Goal: Task Accomplishment & Management: Manage account settings

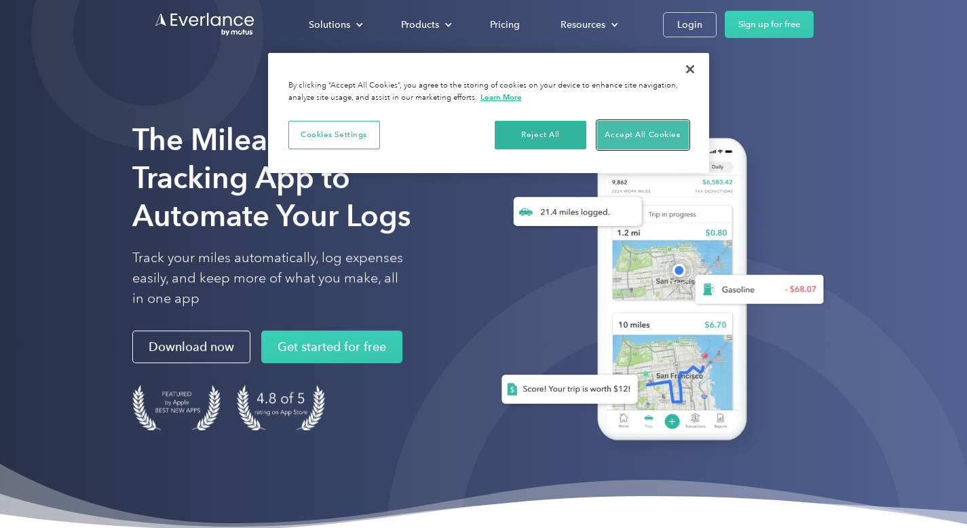
click at [631, 131] on button "Accept All Cookies" at bounding box center [643, 135] width 92 height 28
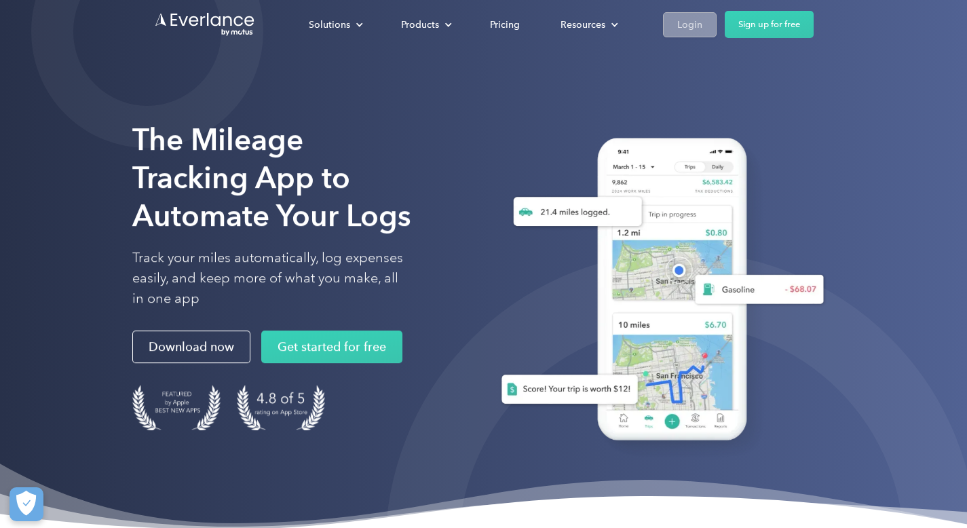
click at [694, 22] on div "Login" at bounding box center [689, 24] width 25 height 17
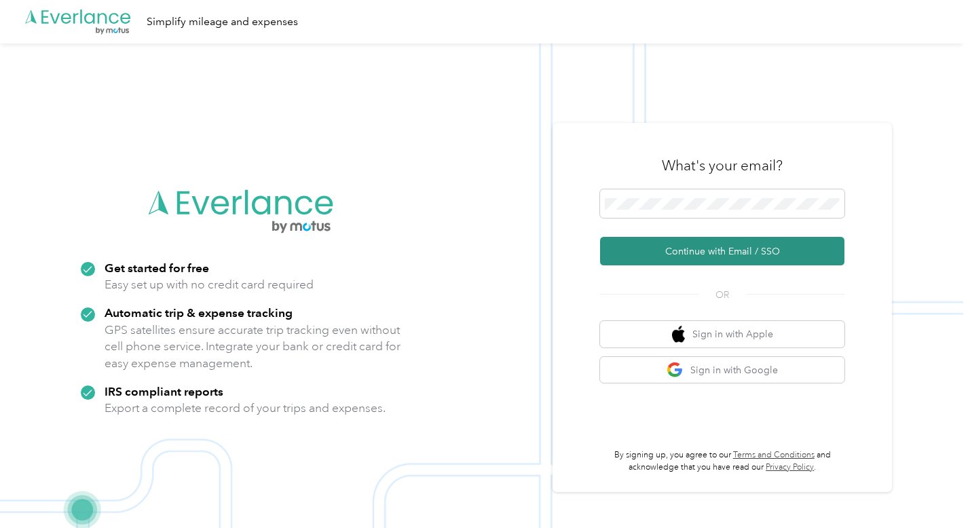
click at [704, 246] on button "Continue with Email / SSO" at bounding box center [722, 251] width 244 height 28
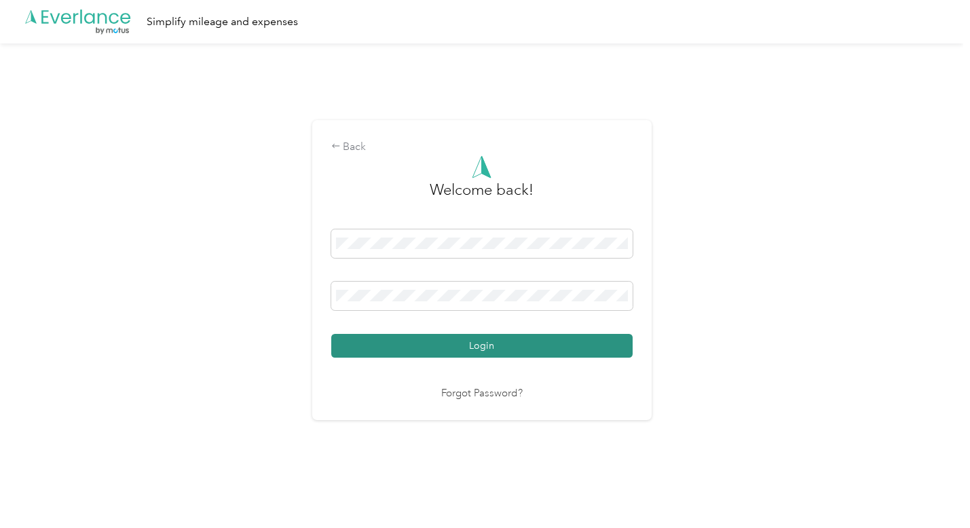
click at [461, 345] on button "Login" at bounding box center [481, 346] width 301 height 24
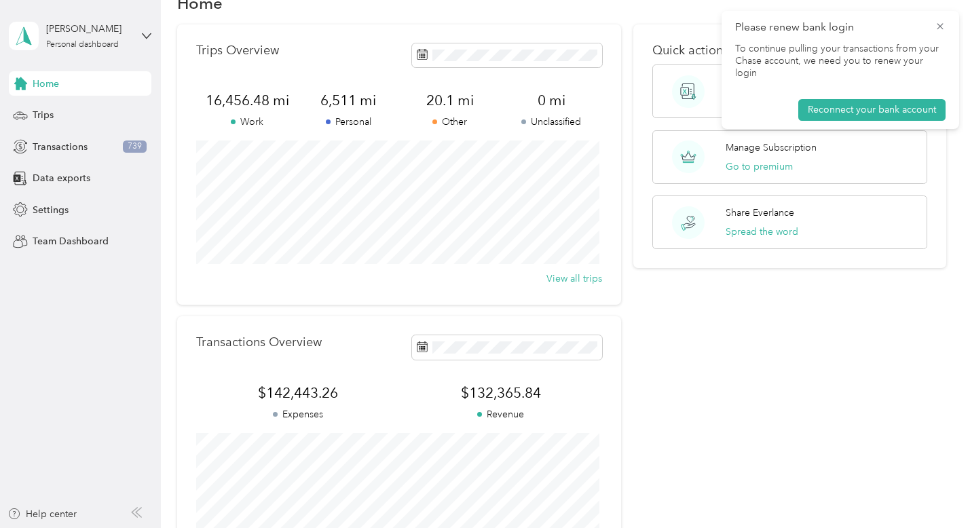
scroll to position [17, 0]
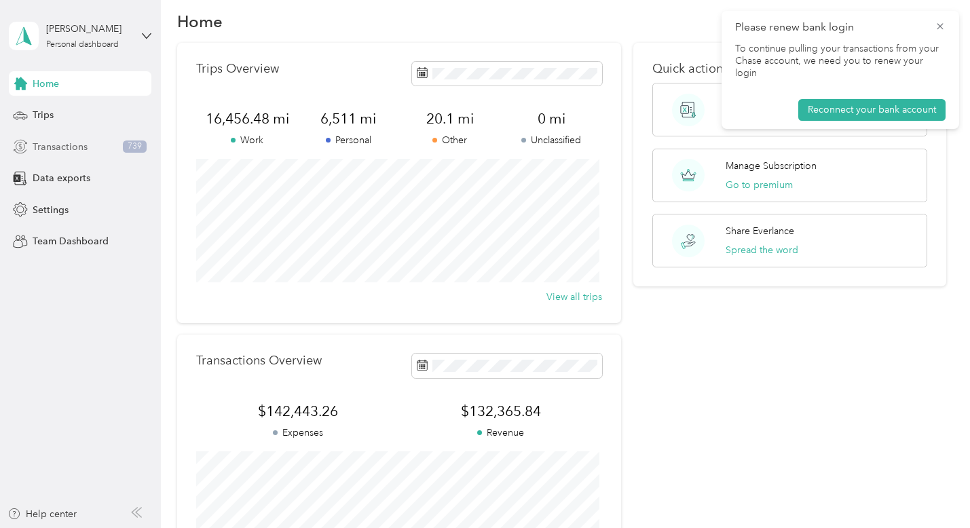
click at [66, 151] on span "Transactions" at bounding box center [60, 147] width 55 height 14
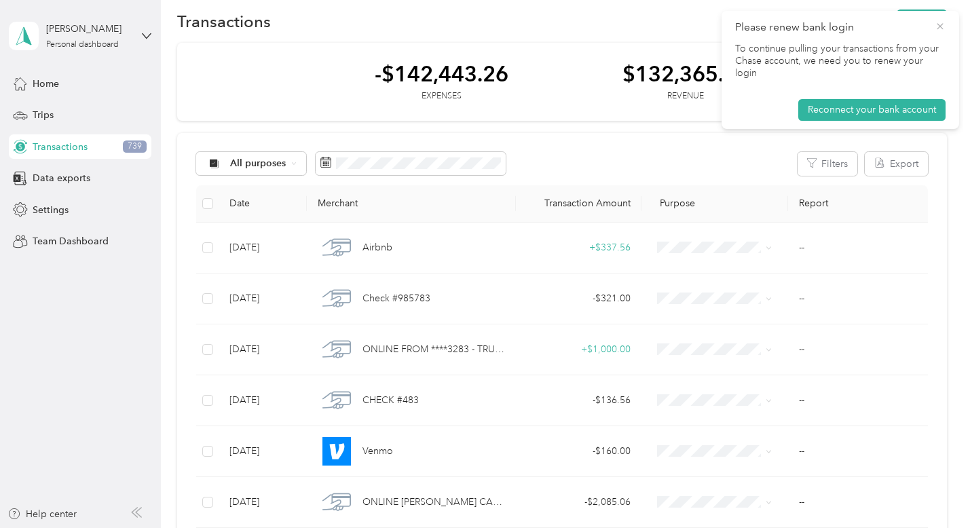
click at [940, 26] on icon at bounding box center [939, 26] width 6 height 6
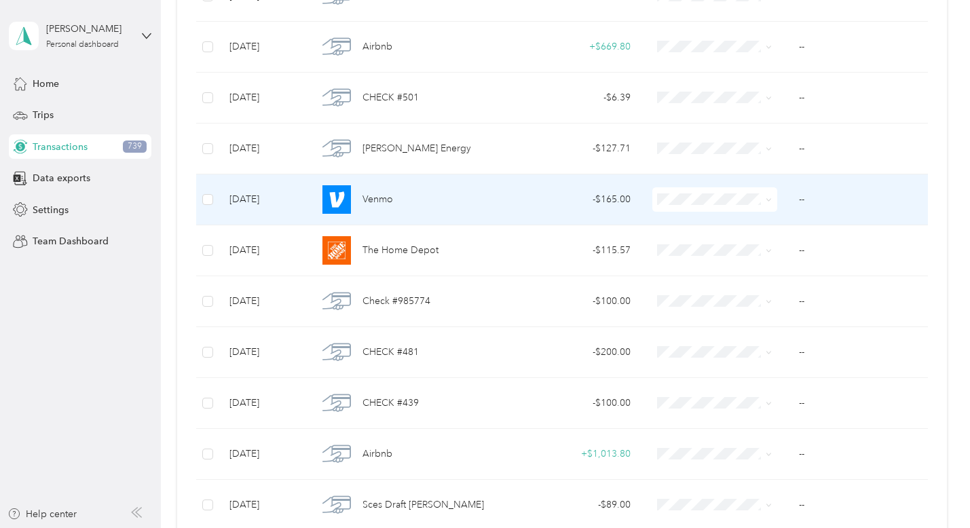
scroll to position [829, 0]
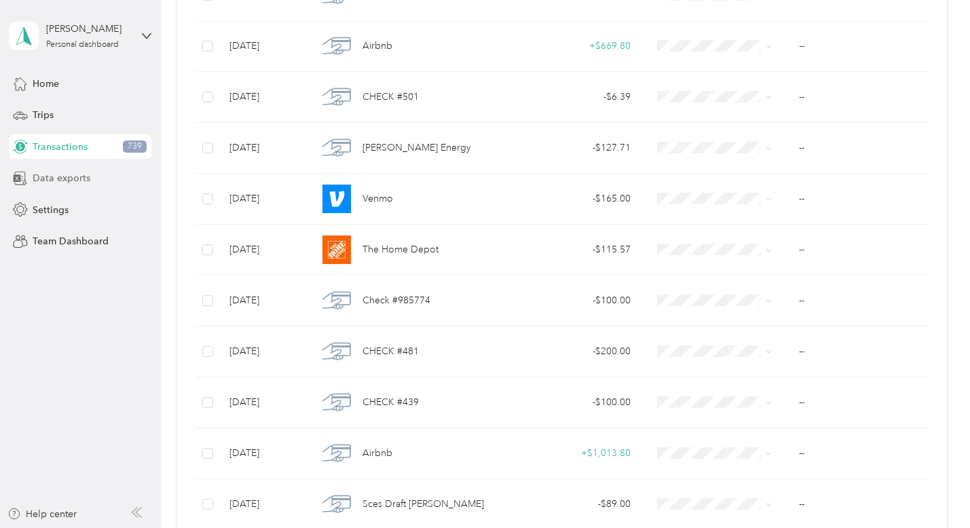
click at [87, 172] on span "Data exports" at bounding box center [62, 178] width 58 height 14
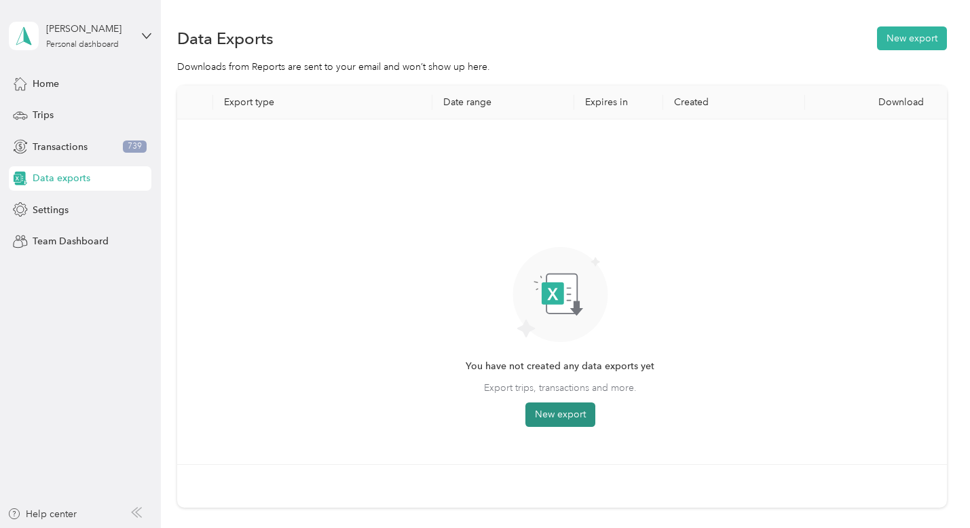
click at [564, 420] on button "New export" at bounding box center [560, 414] width 70 height 24
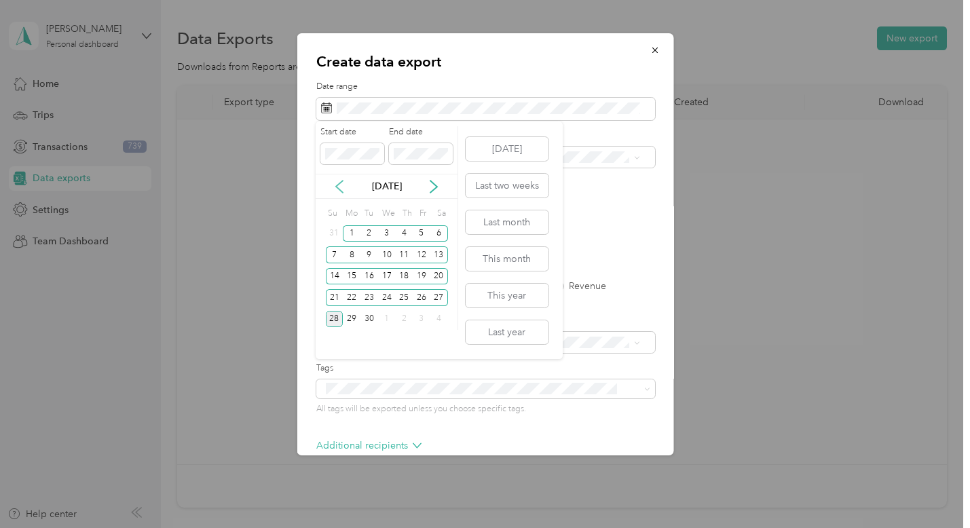
click at [341, 185] on icon at bounding box center [339, 187] width 14 height 14
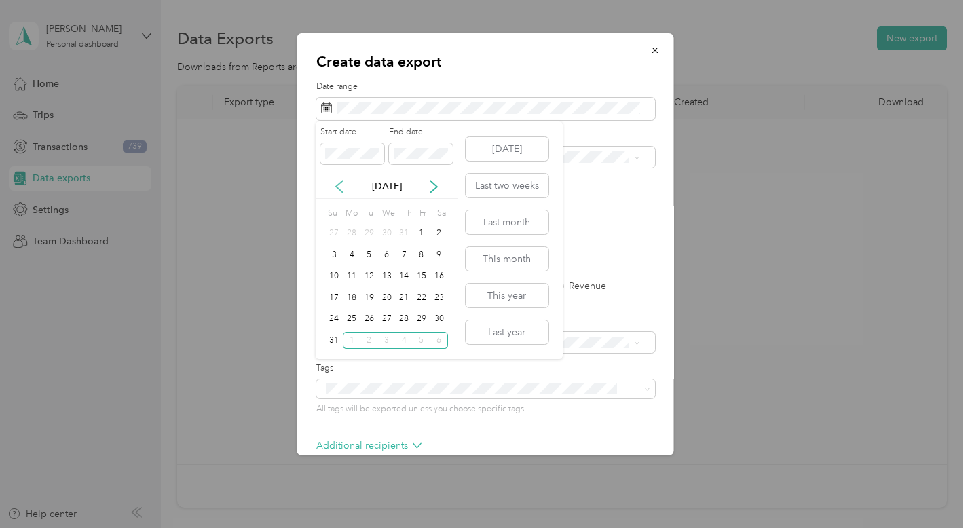
click at [341, 185] on icon at bounding box center [339, 187] width 14 height 14
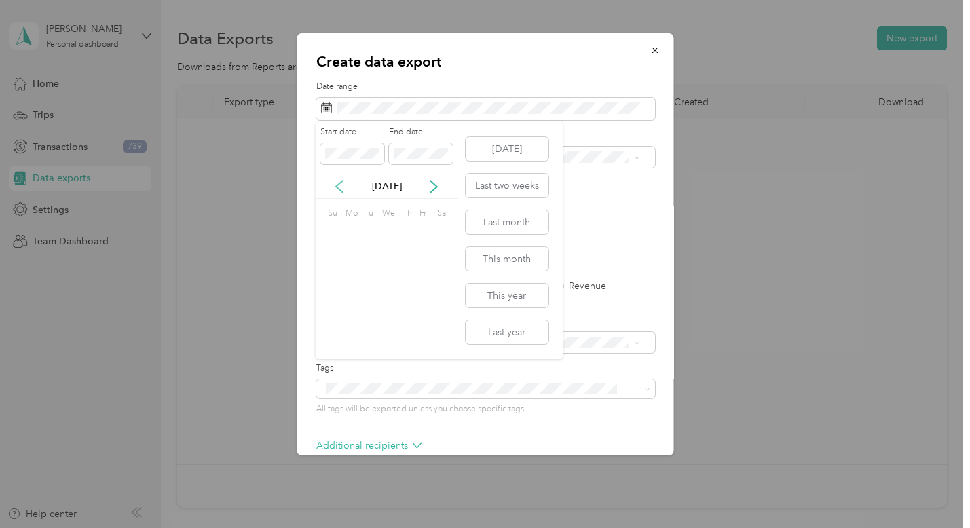
click at [341, 185] on icon at bounding box center [339, 187] width 14 height 14
click at [388, 233] on div "1" at bounding box center [387, 233] width 18 height 17
click at [437, 189] on icon at bounding box center [434, 187] width 14 height 14
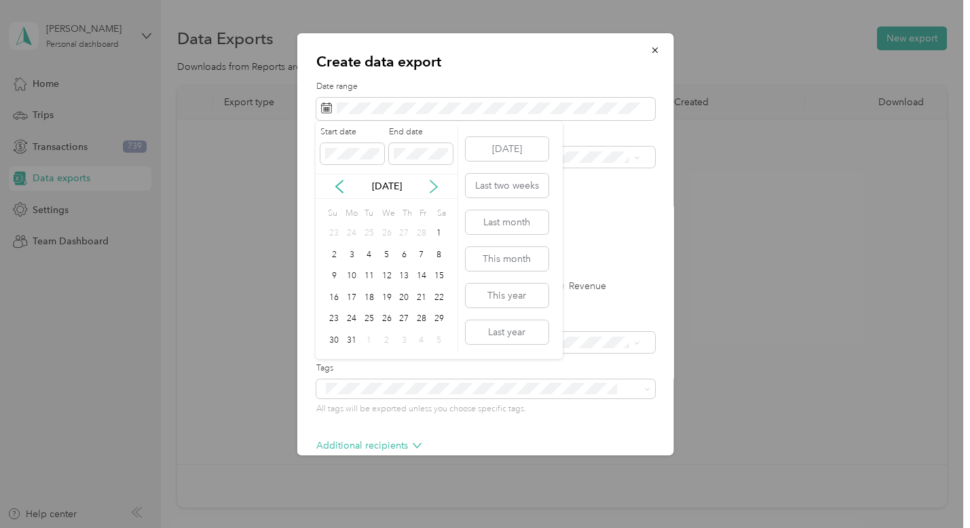
click at [437, 189] on icon at bounding box center [434, 187] width 14 height 14
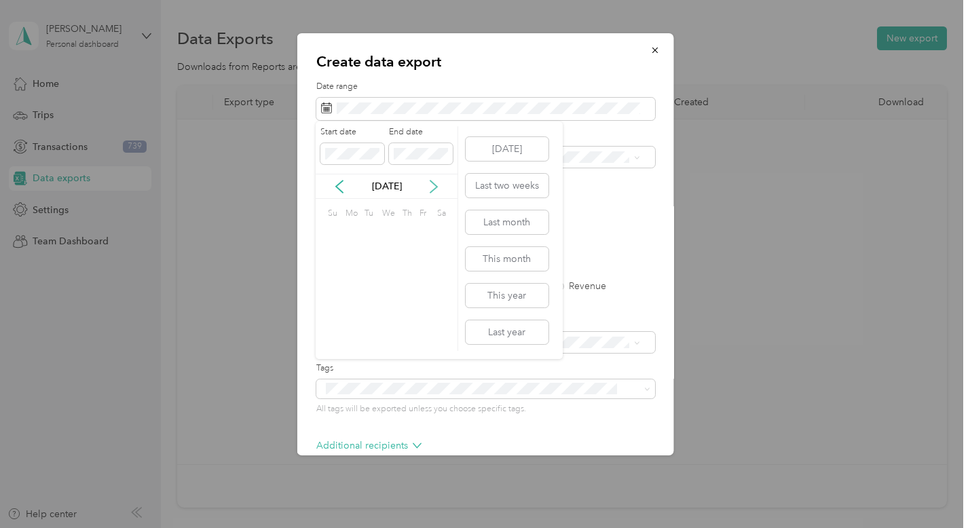
click at [437, 189] on icon at bounding box center [434, 187] width 14 height 14
click at [344, 183] on icon at bounding box center [339, 187] width 14 height 14
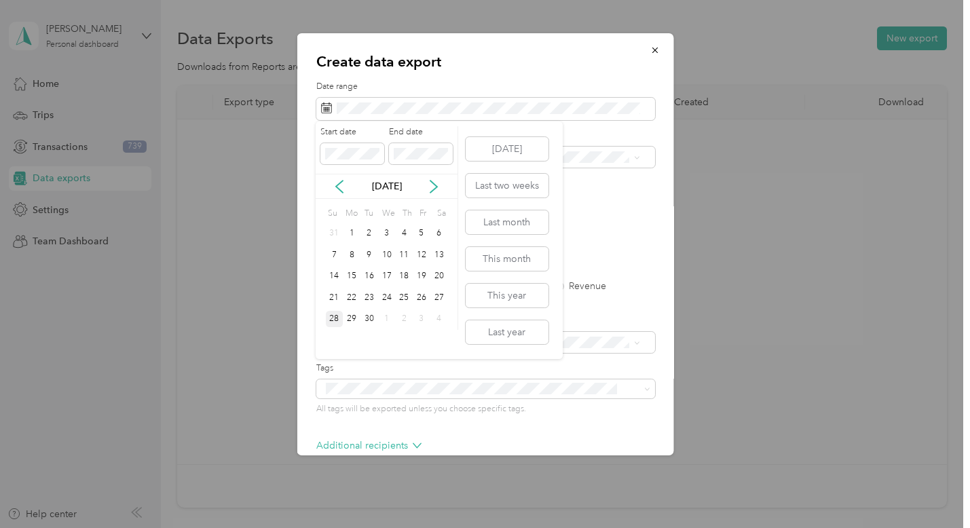
click at [339, 316] on div "28" at bounding box center [335, 319] width 18 height 17
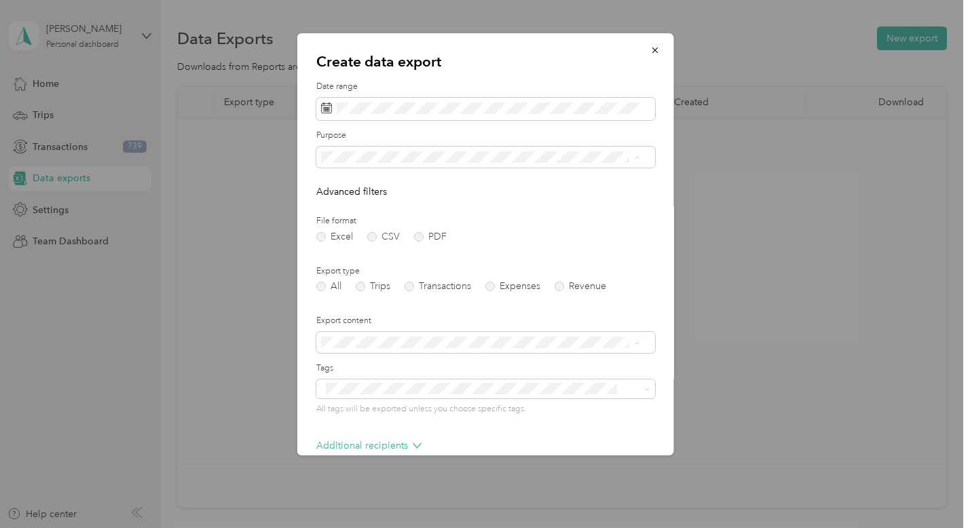
click at [391, 252] on div "RRG" at bounding box center [479, 252] width 309 height 14
click at [420, 235] on label "PDF" at bounding box center [429, 236] width 33 height 9
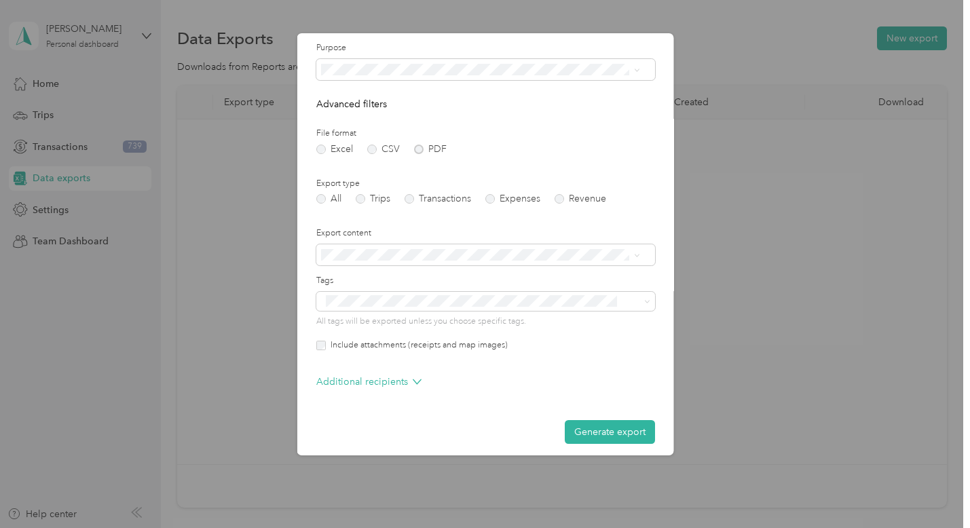
scroll to position [94, 0]
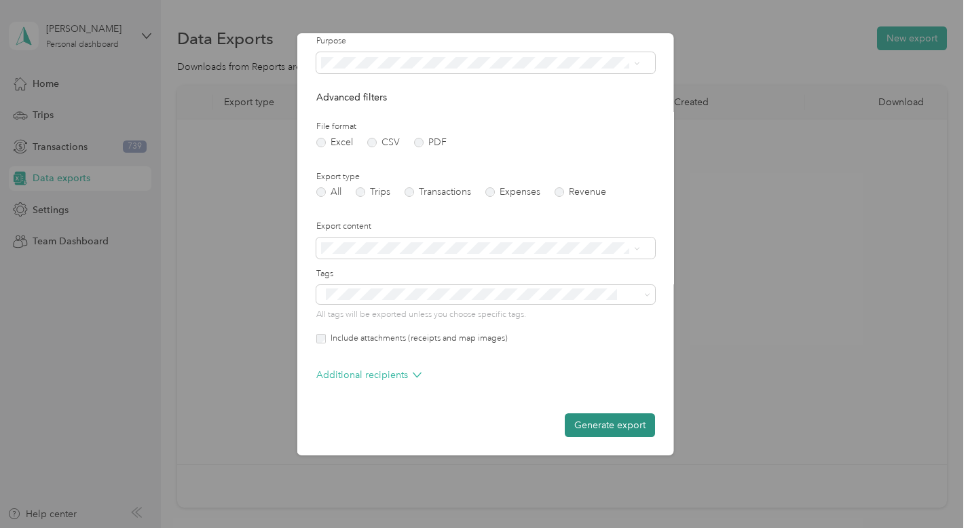
click at [593, 425] on button "Generate export" at bounding box center [609, 425] width 90 height 24
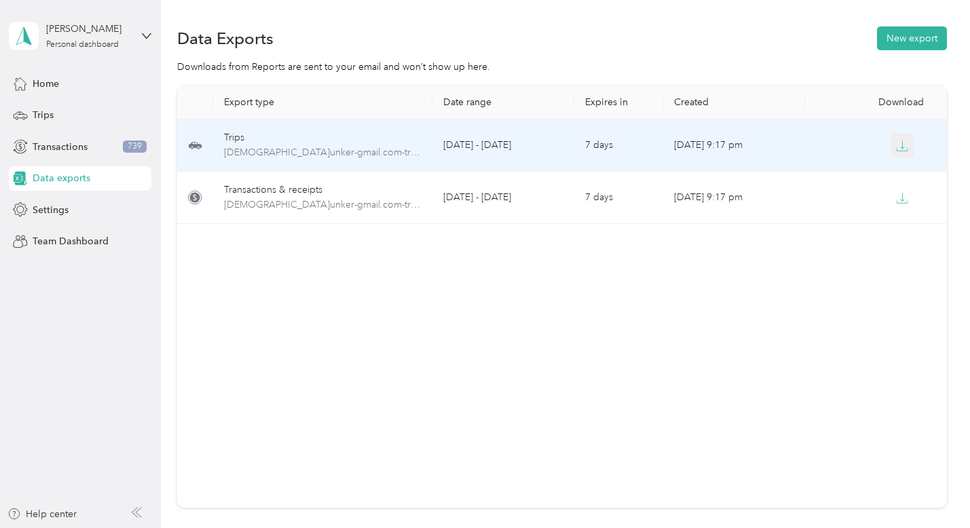
click at [900, 145] on icon "button" at bounding box center [902, 146] width 12 height 12
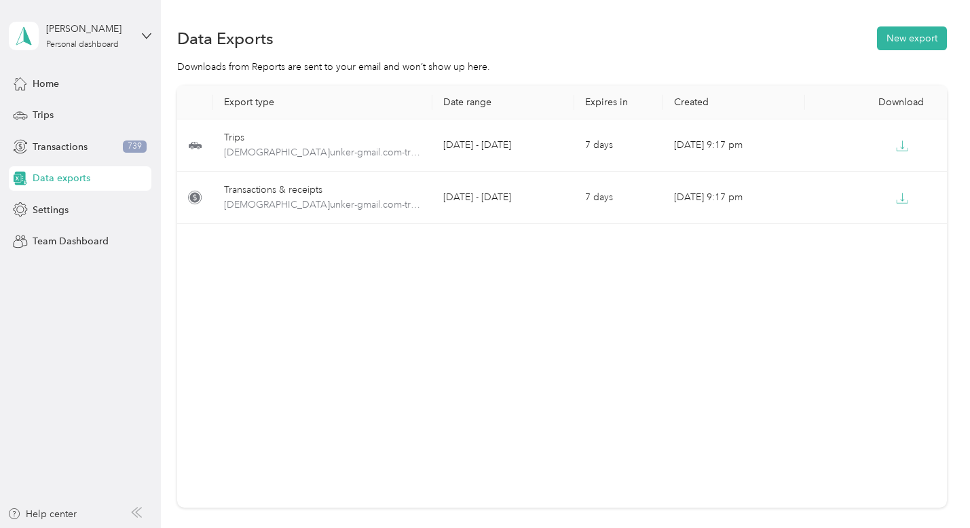
click at [63, 176] on span "Data exports" at bounding box center [62, 178] width 58 height 14
click at [902, 35] on button "New export" at bounding box center [912, 38] width 70 height 24
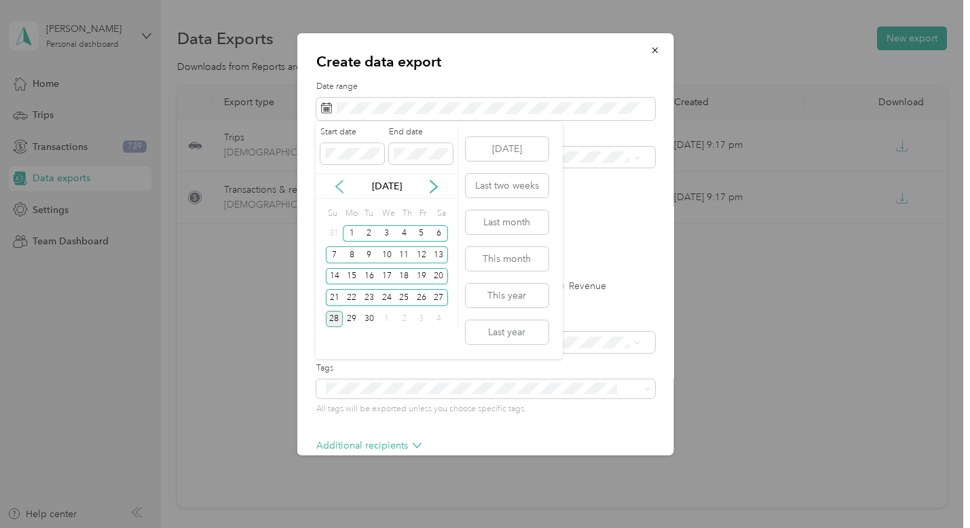
click at [341, 191] on icon at bounding box center [339, 186] width 7 height 12
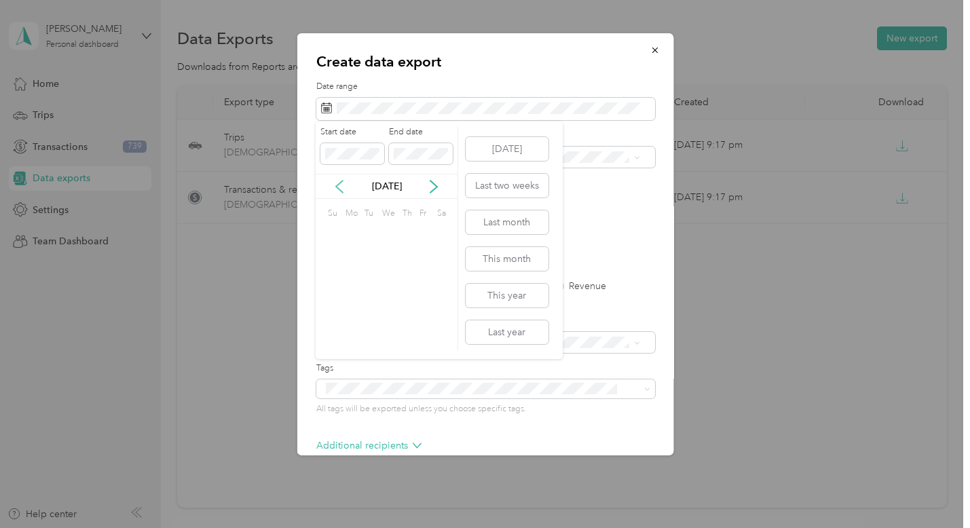
click at [341, 191] on icon at bounding box center [339, 186] width 7 height 12
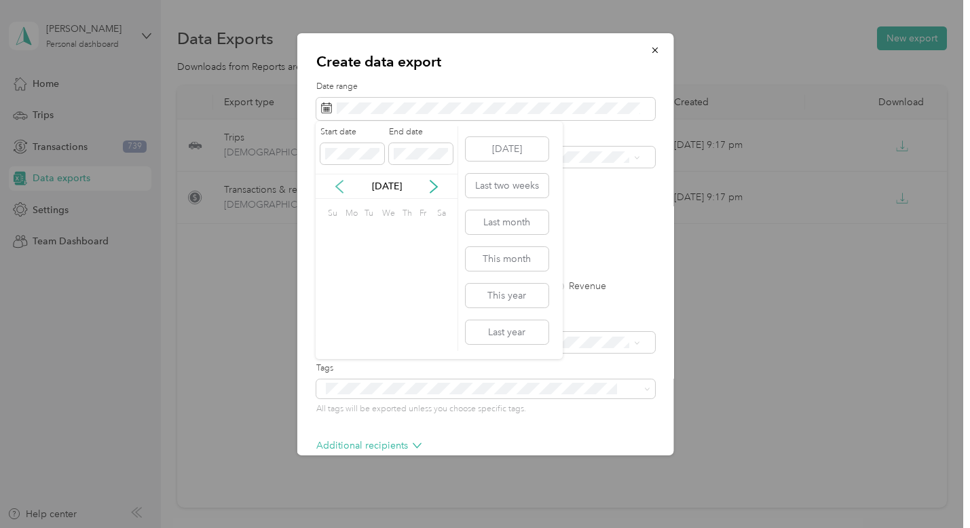
click at [341, 191] on icon at bounding box center [339, 186] width 7 height 12
click at [389, 233] on div "1" at bounding box center [387, 233] width 18 height 17
click at [434, 184] on icon at bounding box center [433, 186] width 7 height 12
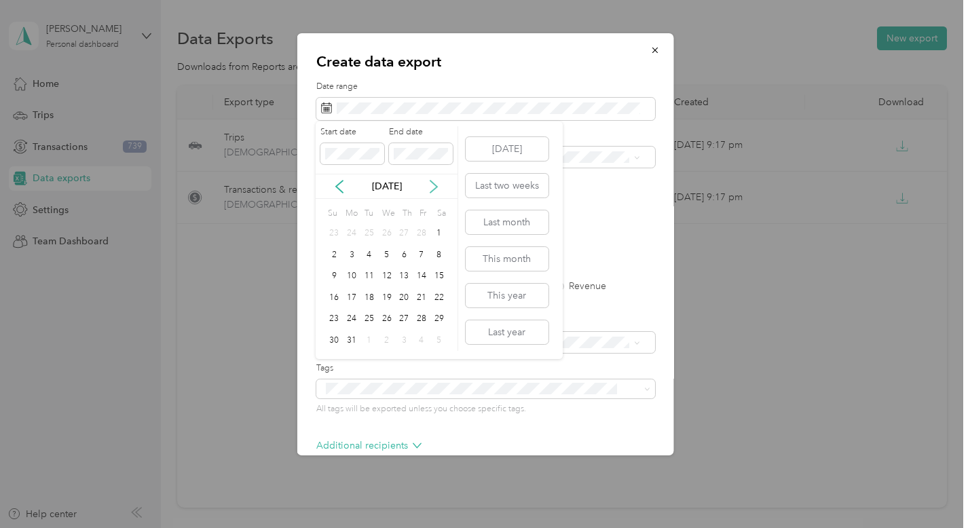
click at [434, 184] on icon at bounding box center [433, 186] width 7 height 12
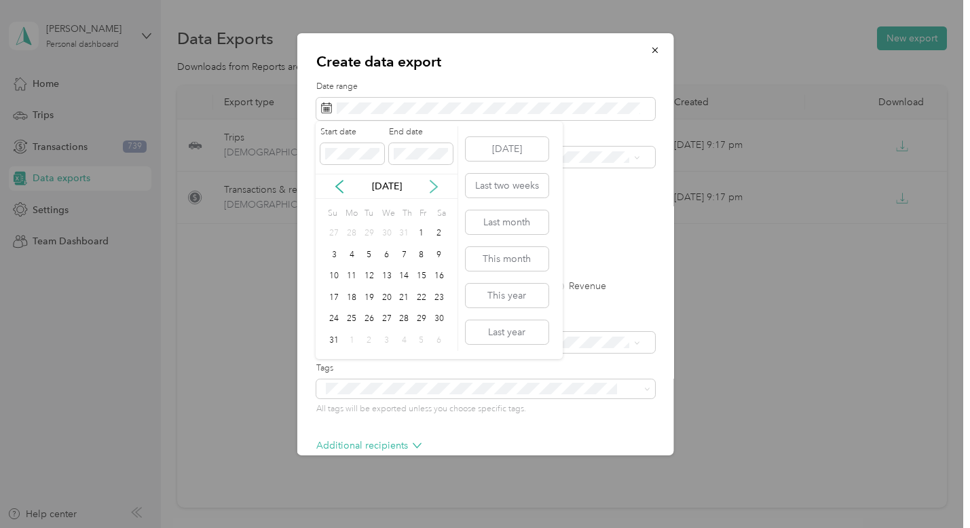
click at [434, 184] on icon at bounding box center [433, 186] width 7 height 12
click at [335, 317] on div "28" at bounding box center [335, 319] width 18 height 17
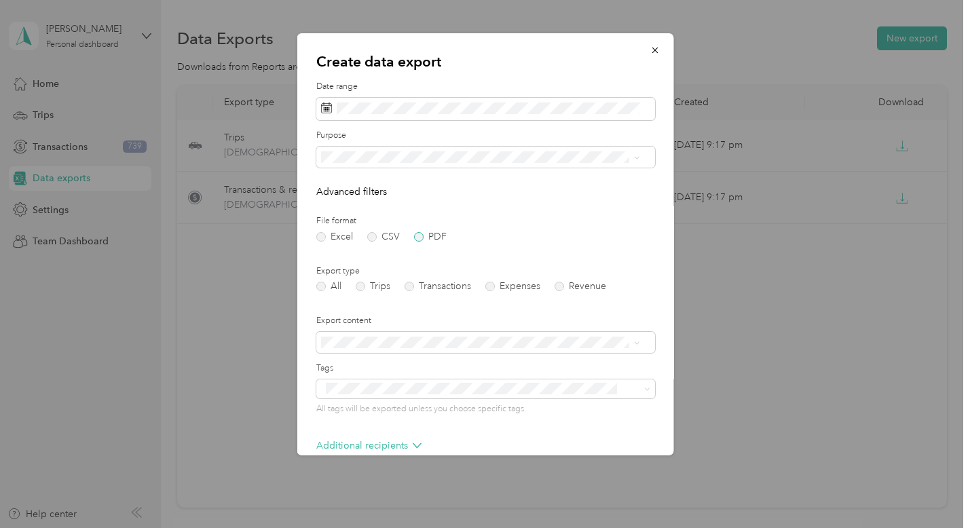
click at [420, 236] on label "PDF" at bounding box center [429, 236] width 33 height 9
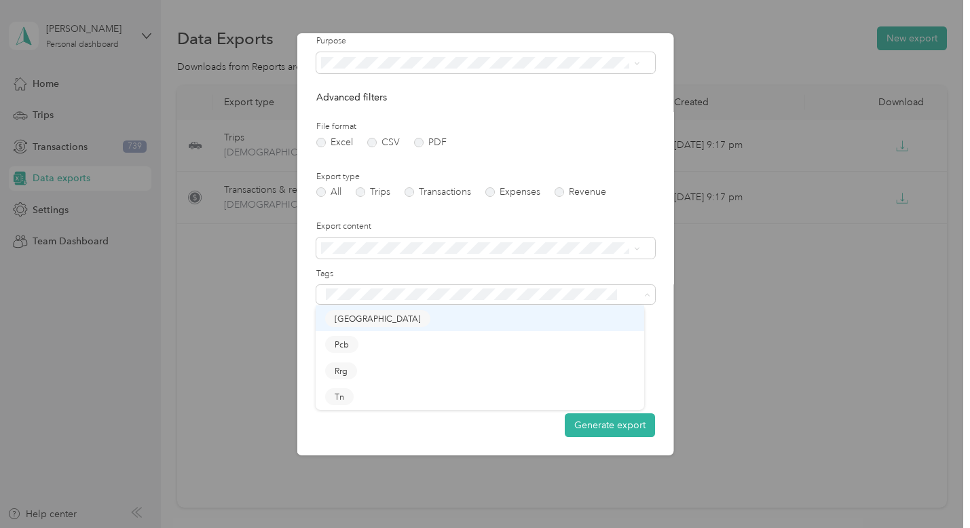
click at [385, 318] on button "Harrodsburg" at bounding box center [377, 318] width 105 height 17
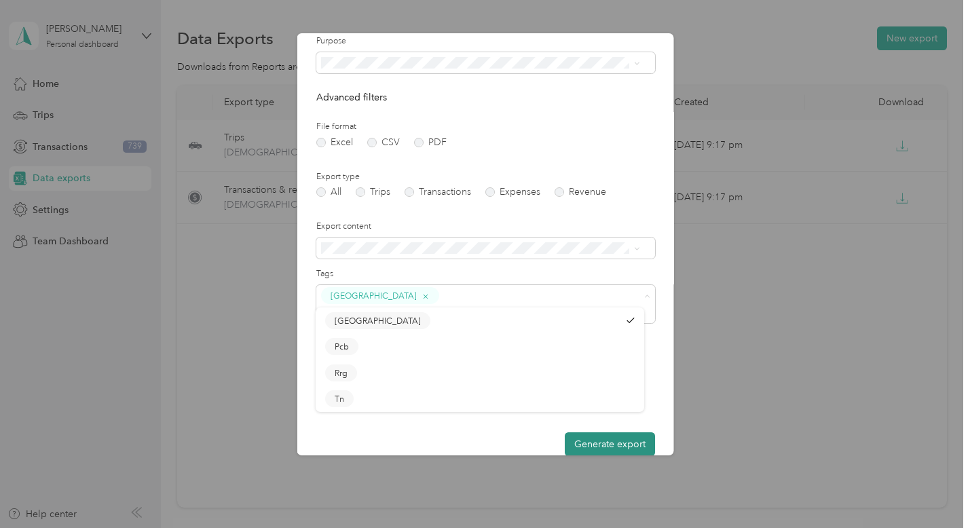
click at [625, 432] on button "Generate export" at bounding box center [609, 444] width 90 height 24
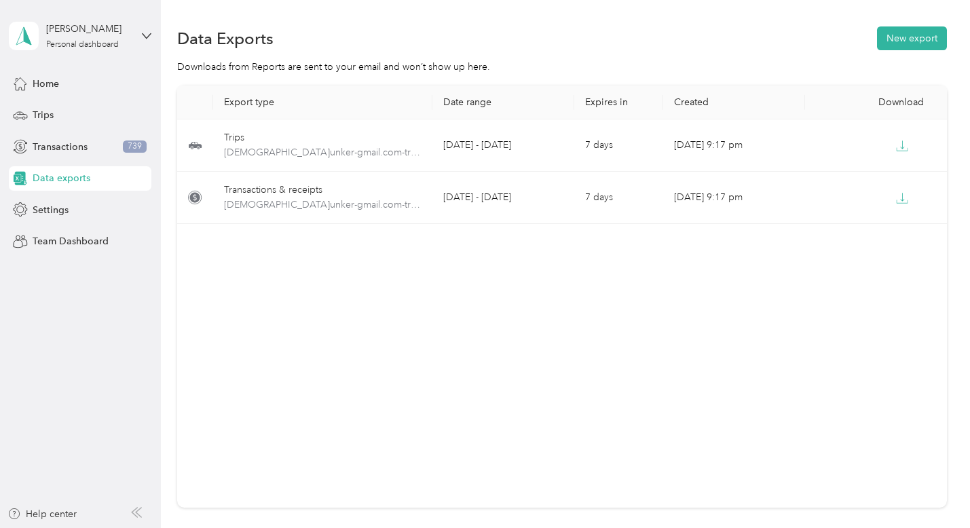
click at [71, 176] on span "Data exports" at bounding box center [62, 178] width 58 height 14
click at [900, 38] on button "New export" at bounding box center [912, 38] width 70 height 24
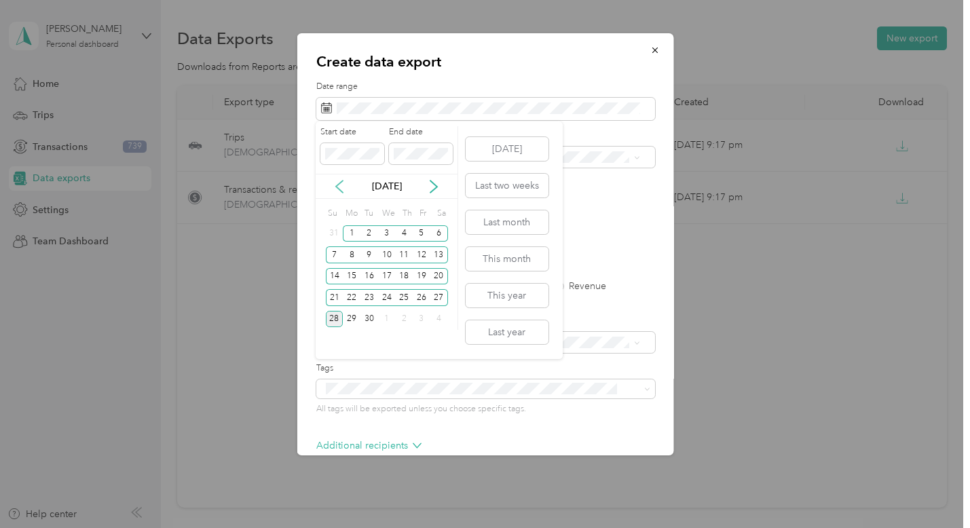
click at [339, 189] on icon at bounding box center [339, 187] width 14 height 14
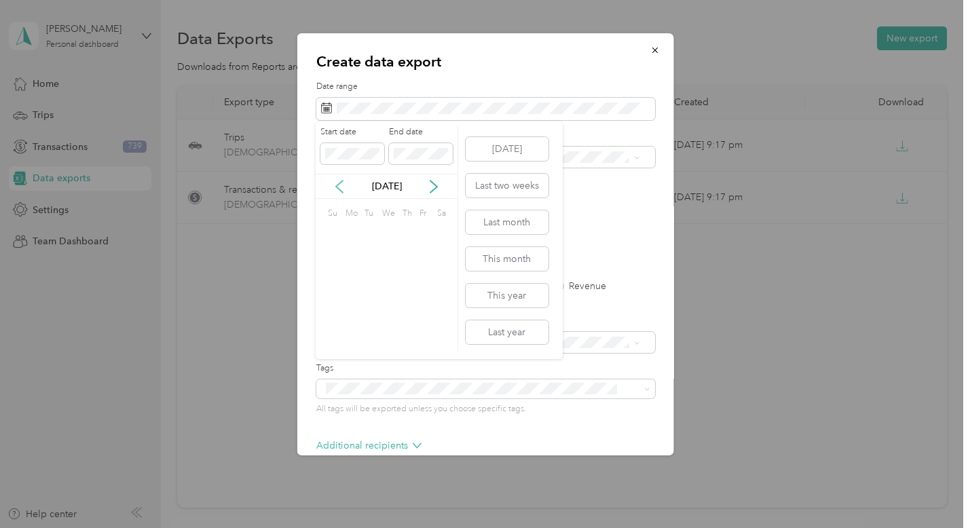
click at [339, 189] on icon at bounding box center [339, 187] width 14 height 14
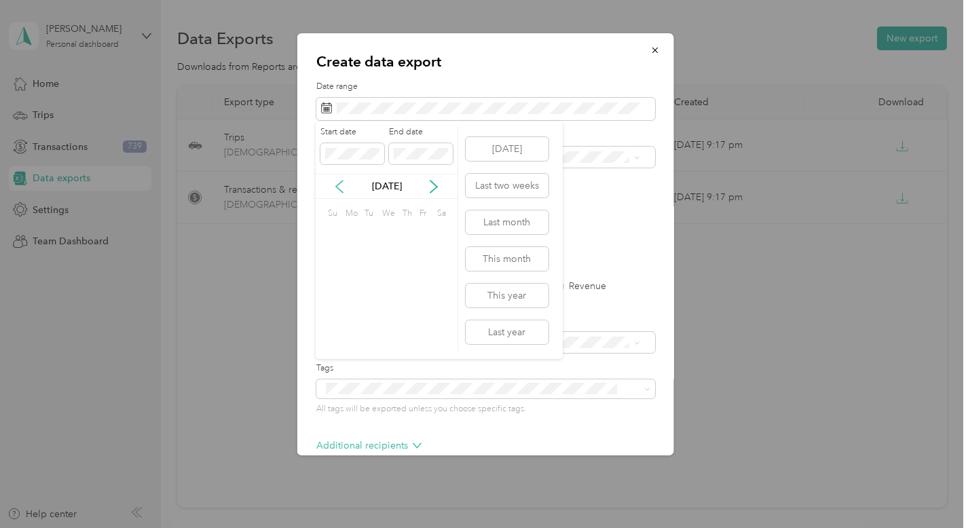
click at [339, 189] on icon at bounding box center [339, 187] width 14 height 14
click at [387, 233] on div "1" at bounding box center [387, 233] width 18 height 17
click at [454, 204] on div "Start date End date Jan 2025 Su Mo Tu We Th Fr Sa 29 30 31 1 2 3 4 5 6 7 8 9 10…" at bounding box center [387, 228] width 142 height 204
click at [435, 187] on icon at bounding box center [434, 187] width 14 height 14
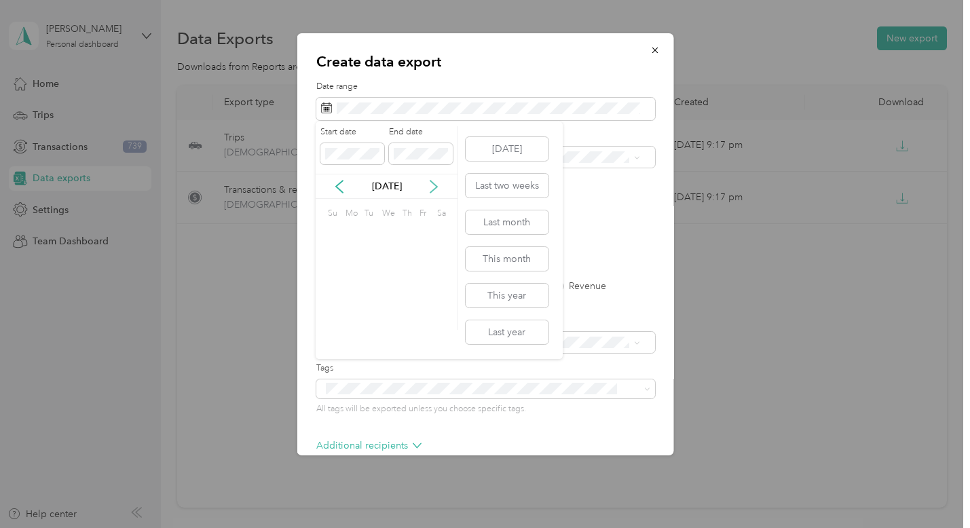
click at [435, 187] on icon at bounding box center [434, 187] width 14 height 14
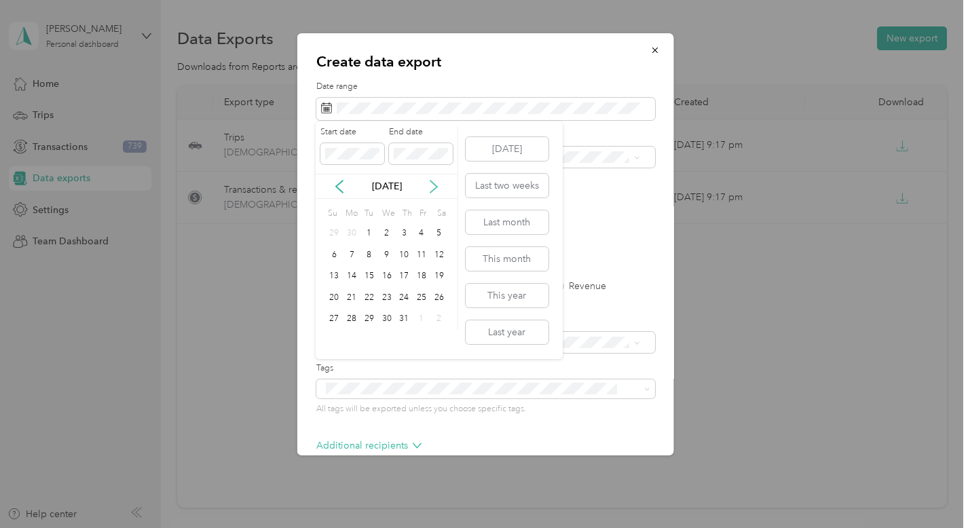
click at [435, 187] on icon at bounding box center [434, 187] width 14 height 14
click at [339, 319] on div "28" at bounding box center [335, 319] width 18 height 17
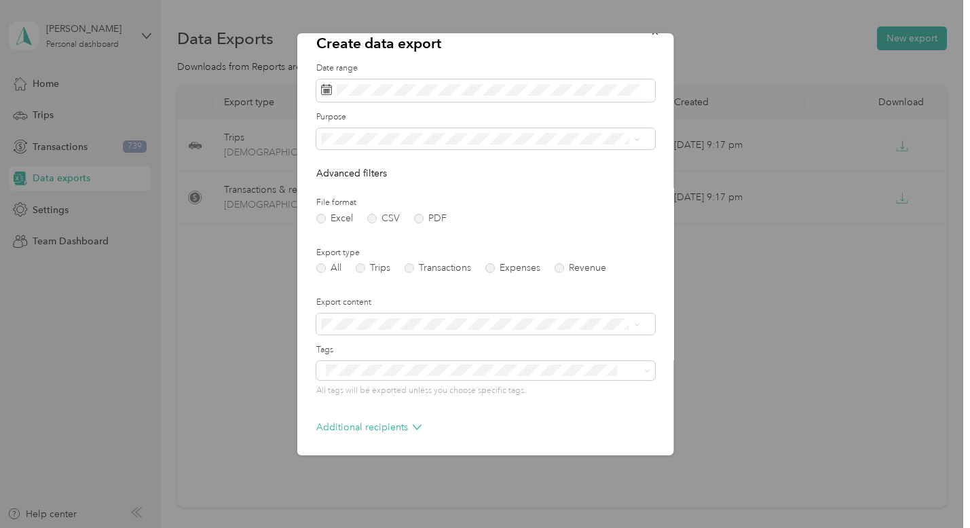
scroll to position [22, 0]
click at [363, 264] on label "Trips" at bounding box center [372, 264] width 35 height 9
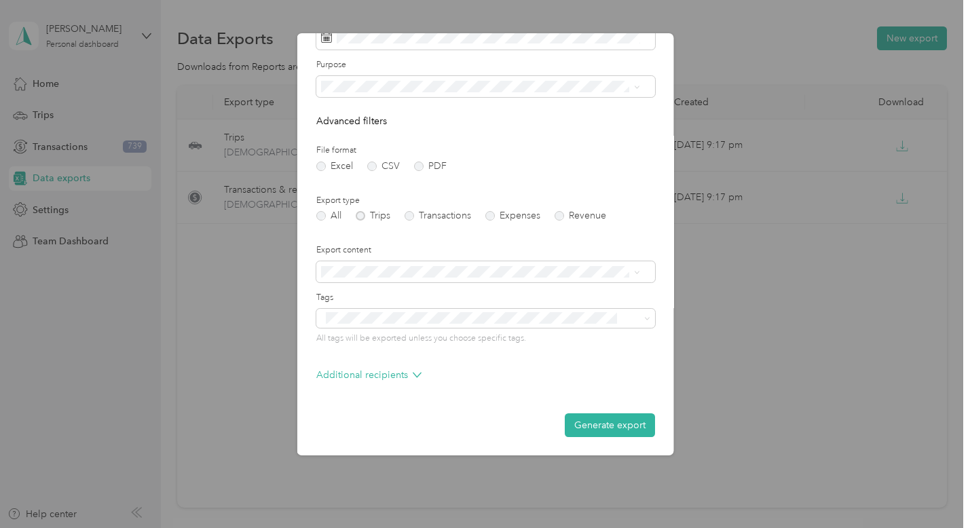
scroll to position [69, 0]
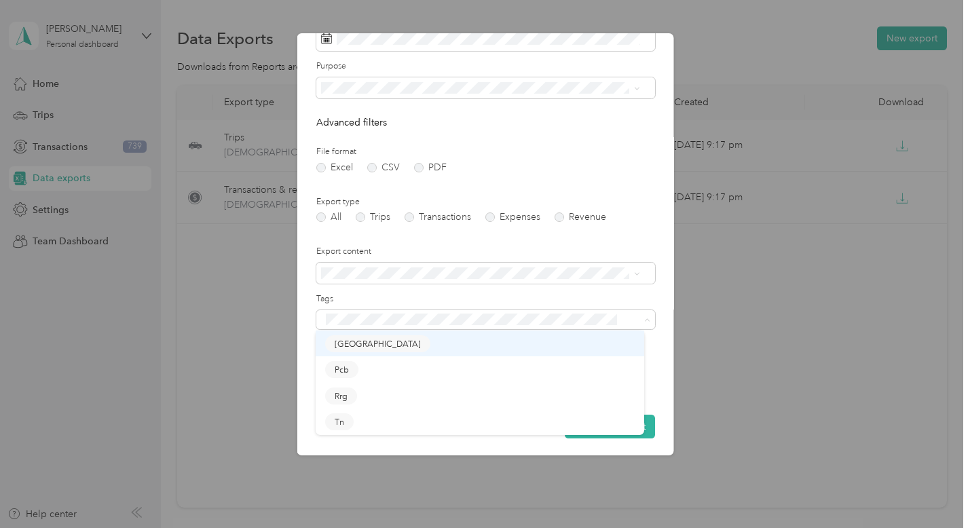
click at [385, 344] on button "Harrodsburg" at bounding box center [377, 343] width 105 height 17
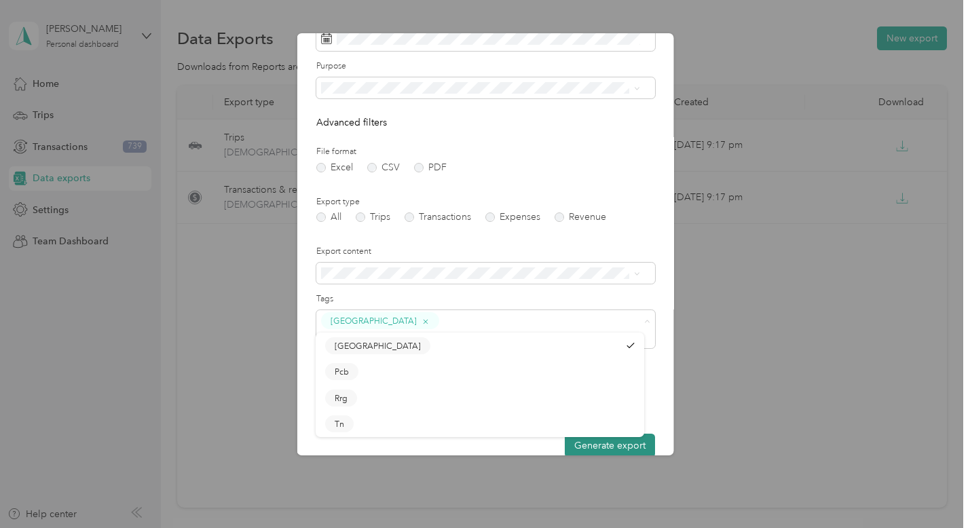
scroll to position [73, 0]
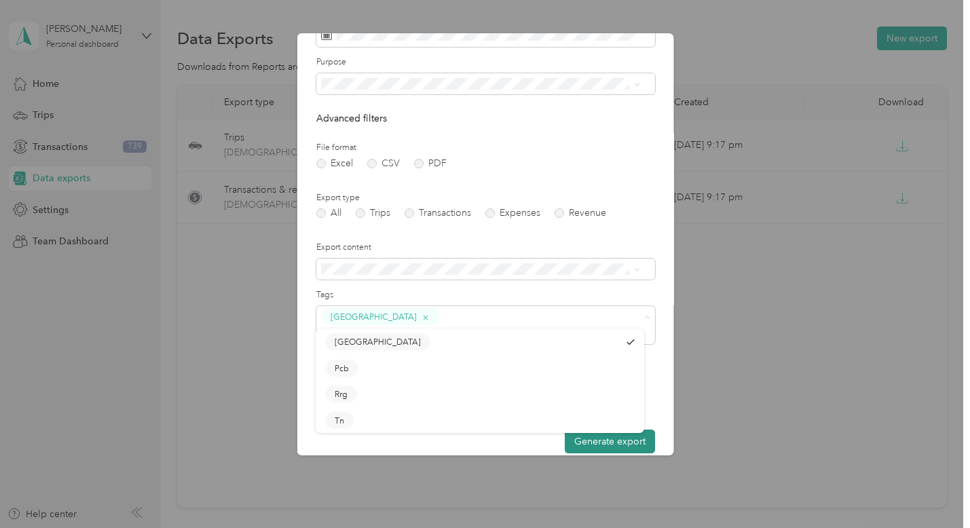
click at [607, 435] on button "Generate export" at bounding box center [609, 442] width 90 height 24
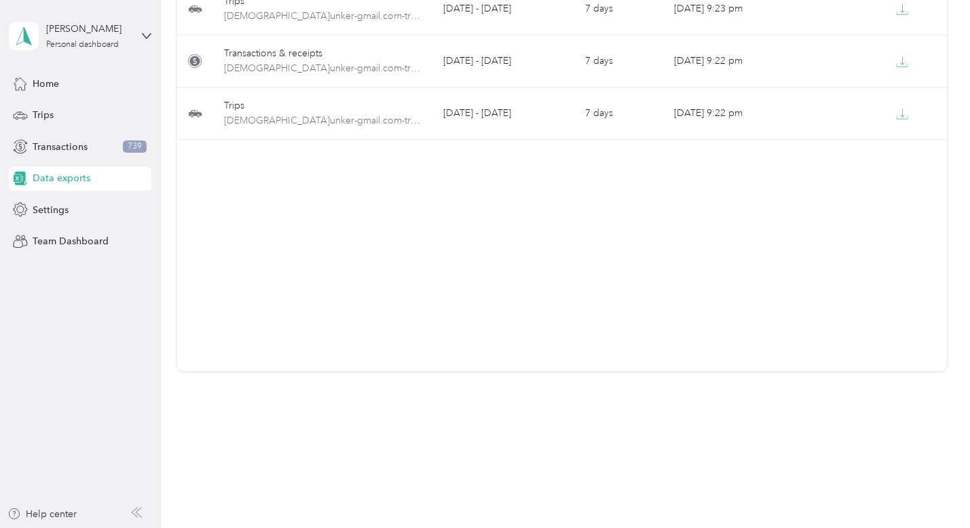
scroll to position [168, 0]
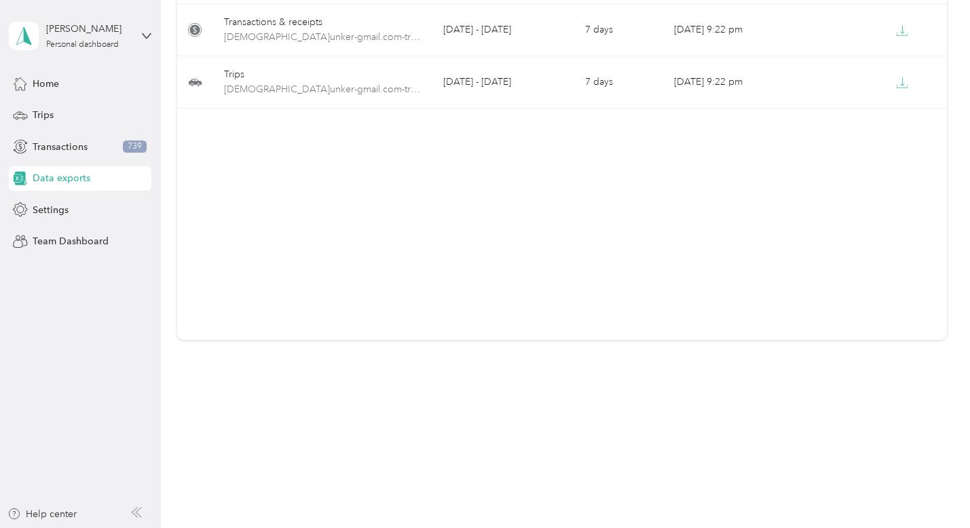
click at [54, 182] on span "Data exports" at bounding box center [62, 178] width 58 height 14
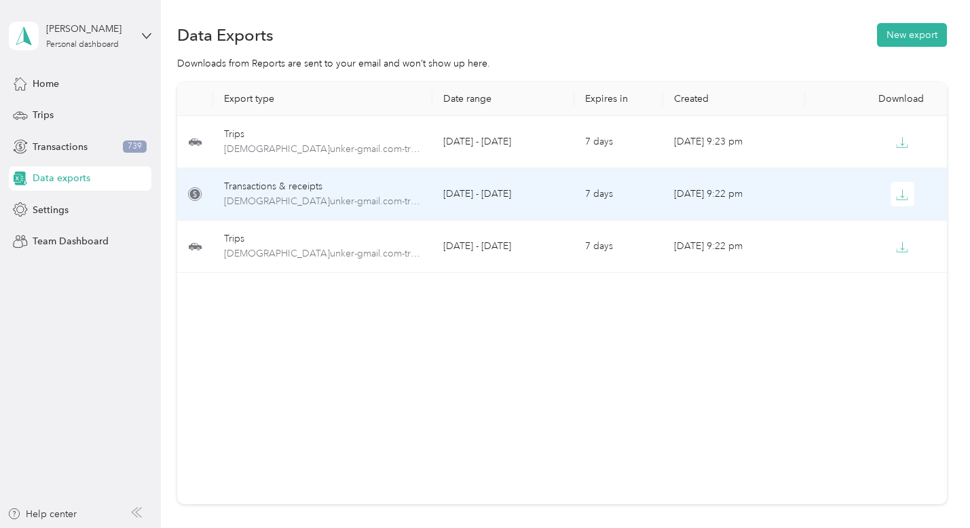
scroll to position [0, 0]
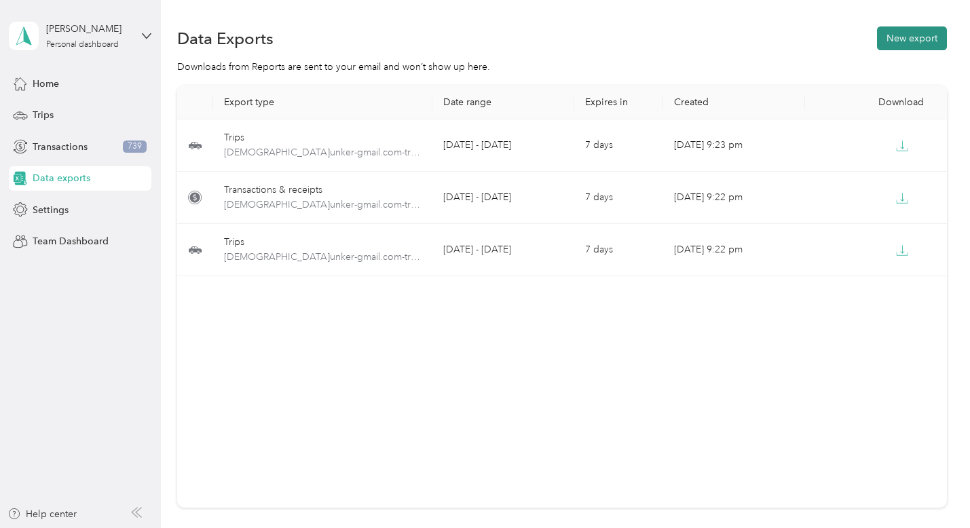
click at [922, 41] on button "New export" at bounding box center [912, 38] width 70 height 24
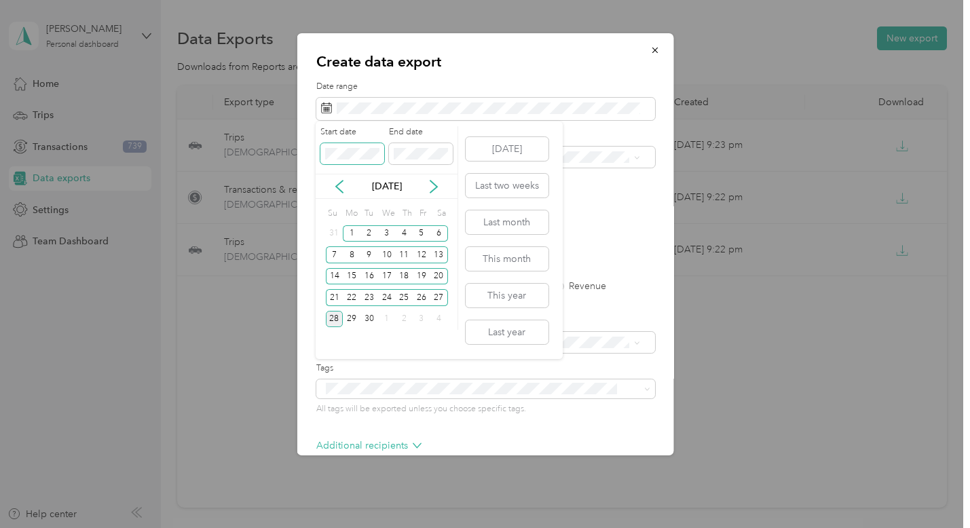
click at [322, 150] on span at bounding box center [352, 154] width 64 height 22
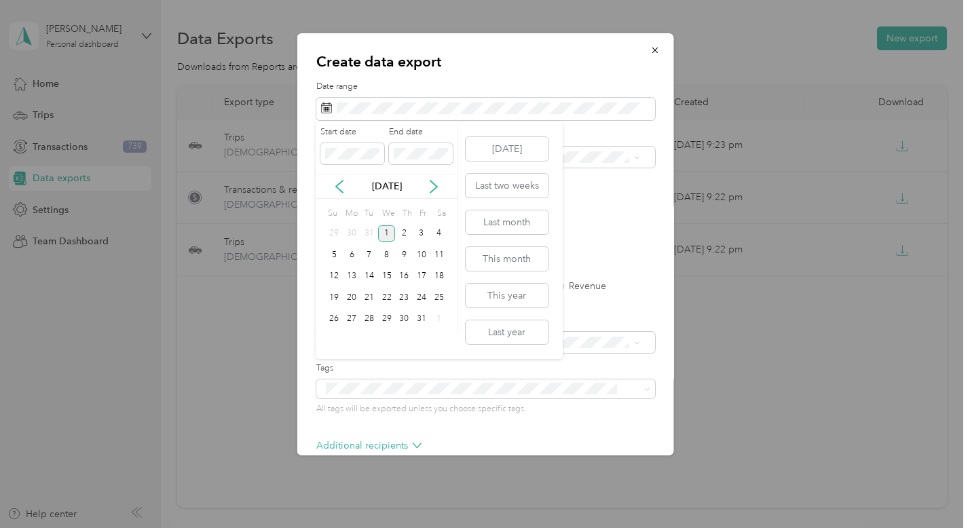
click at [392, 235] on div "1" at bounding box center [387, 233] width 18 height 17
click at [430, 185] on icon at bounding box center [434, 187] width 14 height 14
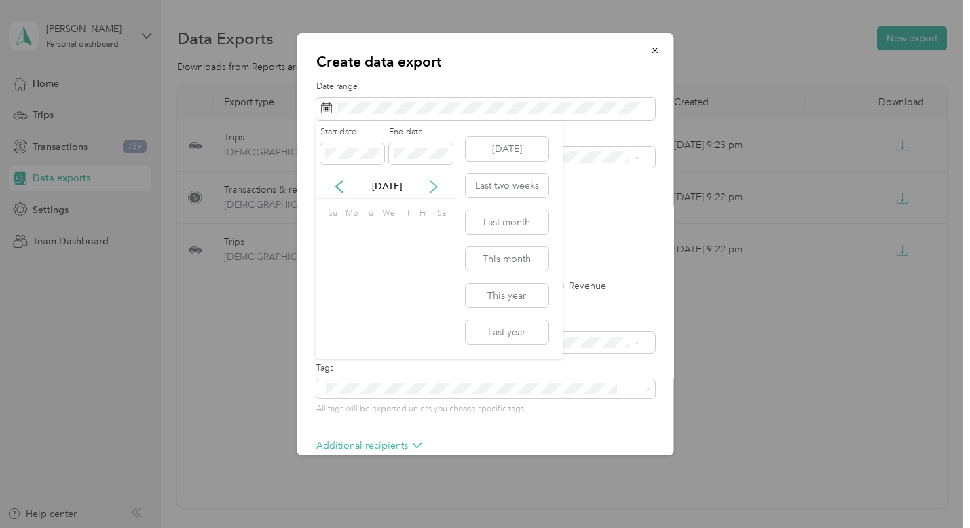
click at [430, 185] on icon at bounding box center [434, 187] width 14 height 14
click at [338, 314] on div "28" at bounding box center [335, 319] width 18 height 17
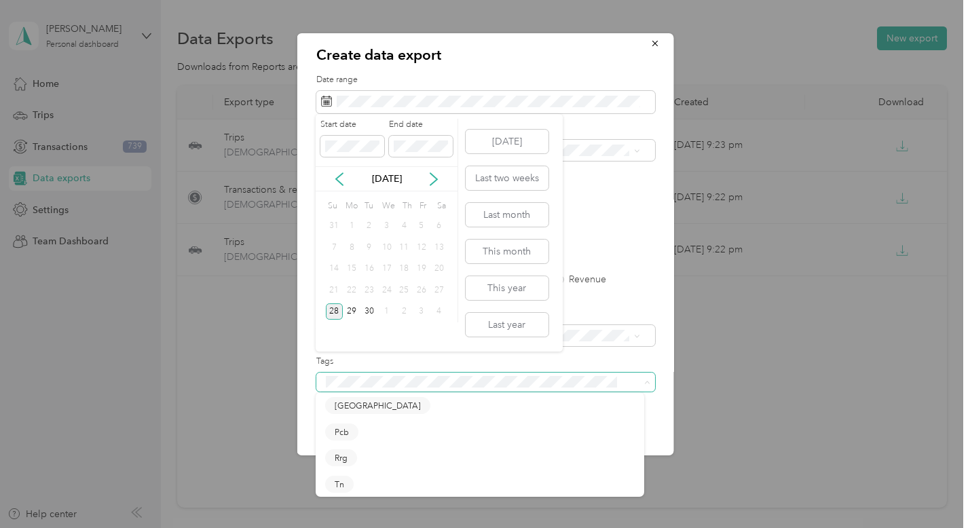
scroll to position [7, 0]
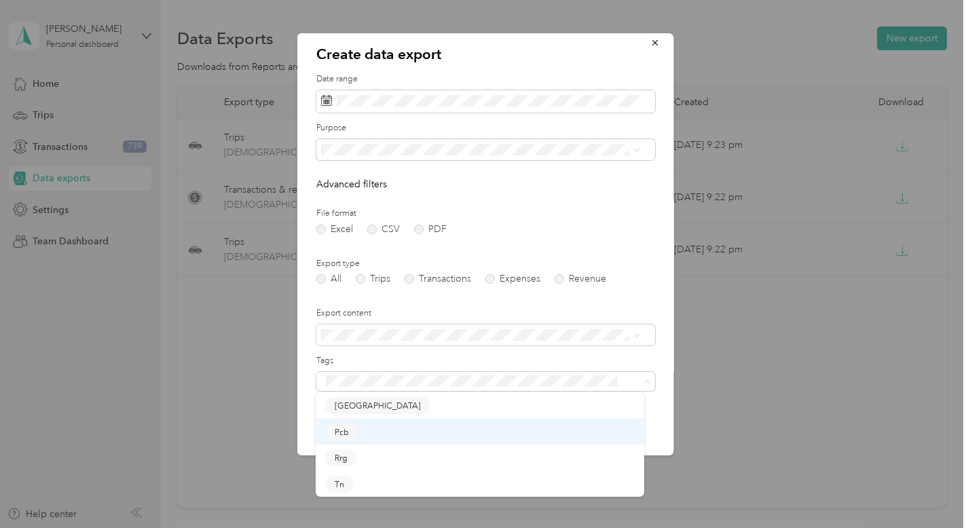
click at [345, 432] on span "Pcb" at bounding box center [342, 431] width 14 height 12
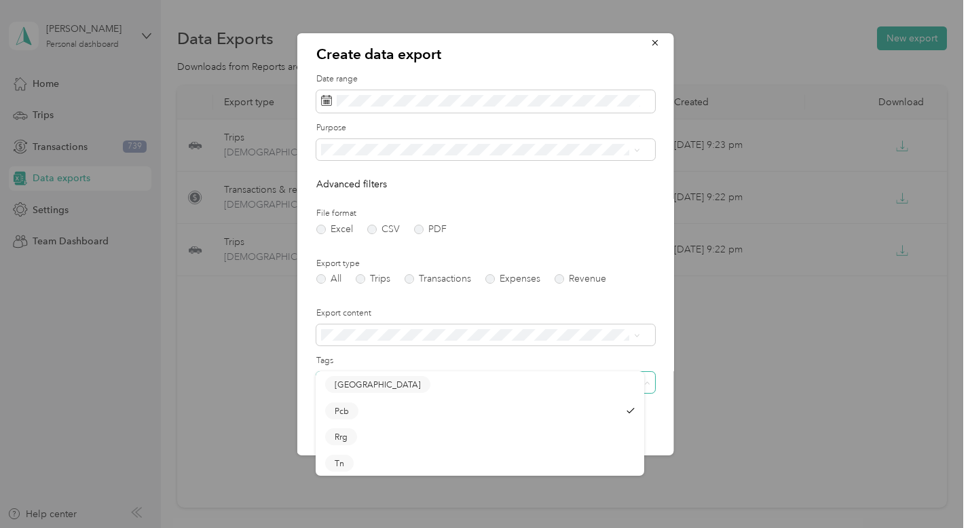
scroll to position [35, 0]
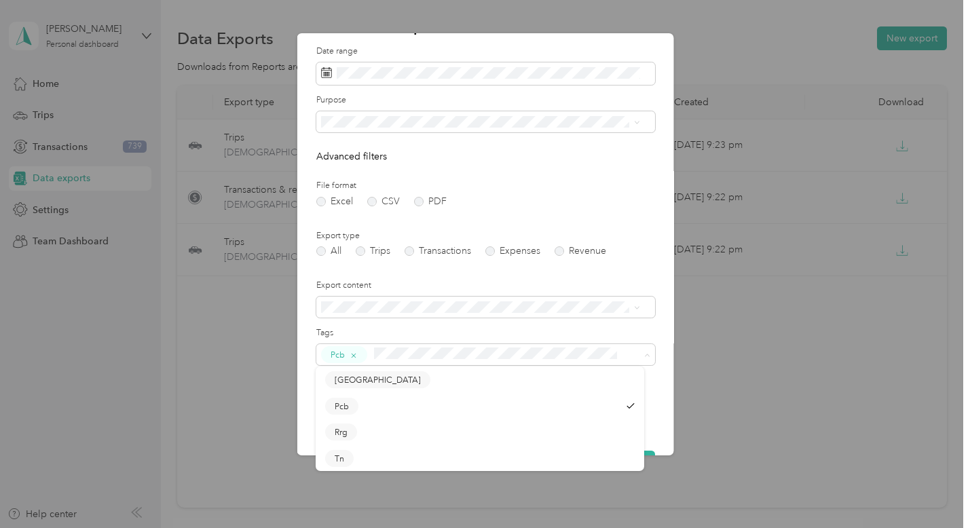
click at [655, 371] on div "Create data export Date range Purpose Advanced filters File format Excel CSV PD…" at bounding box center [485, 244] width 377 height 422
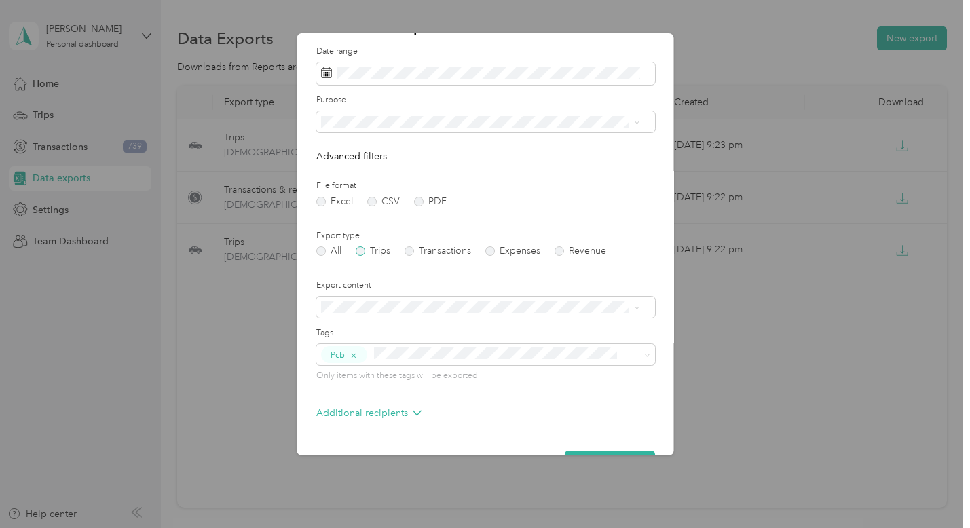
click at [362, 250] on label "Trips" at bounding box center [372, 250] width 35 height 9
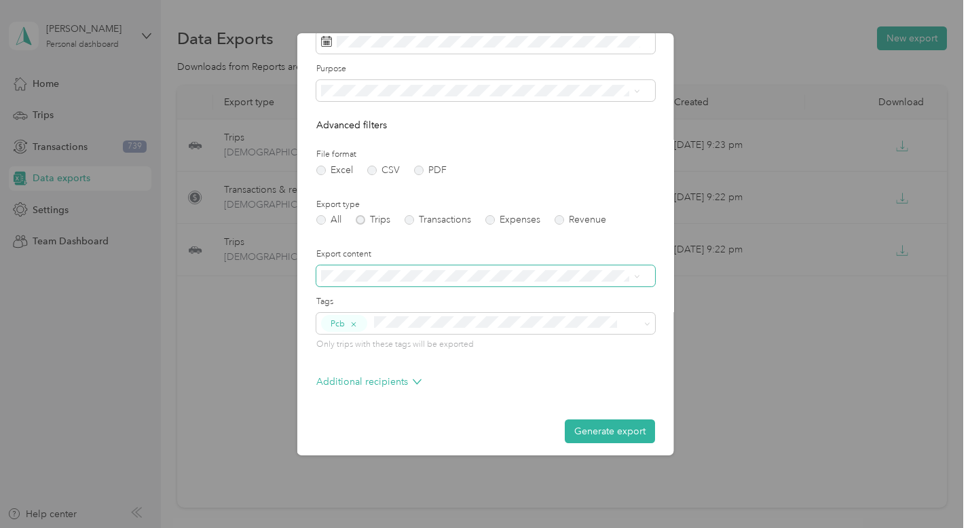
scroll to position [73, 0]
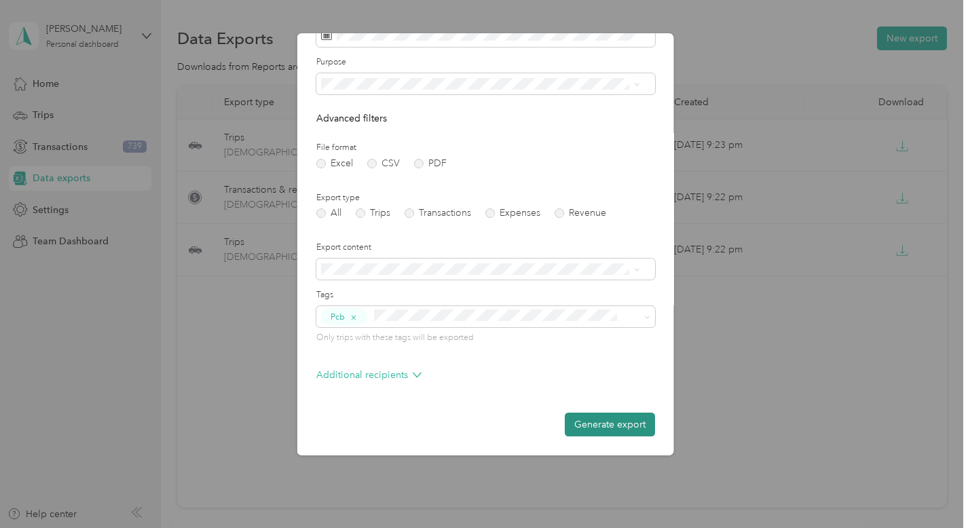
click at [597, 421] on button "Generate export" at bounding box center [609, 425] width 90 height 24
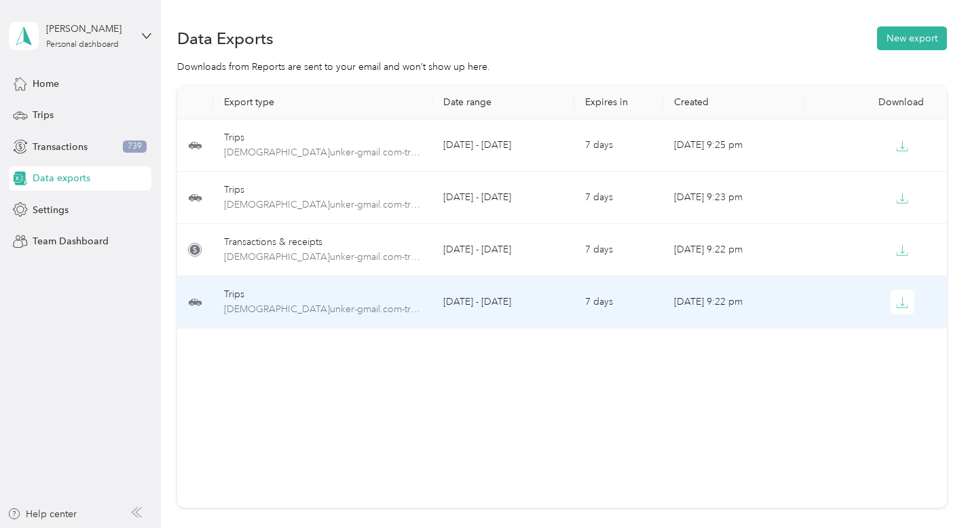
click at [564, 307] on td "Jan 1 - Sep 28, 2025" at bounding box center [503, 302] width 142 height 52
click at [890, 304] on button "button" at bounding box center [902, 302] width 24 height 24
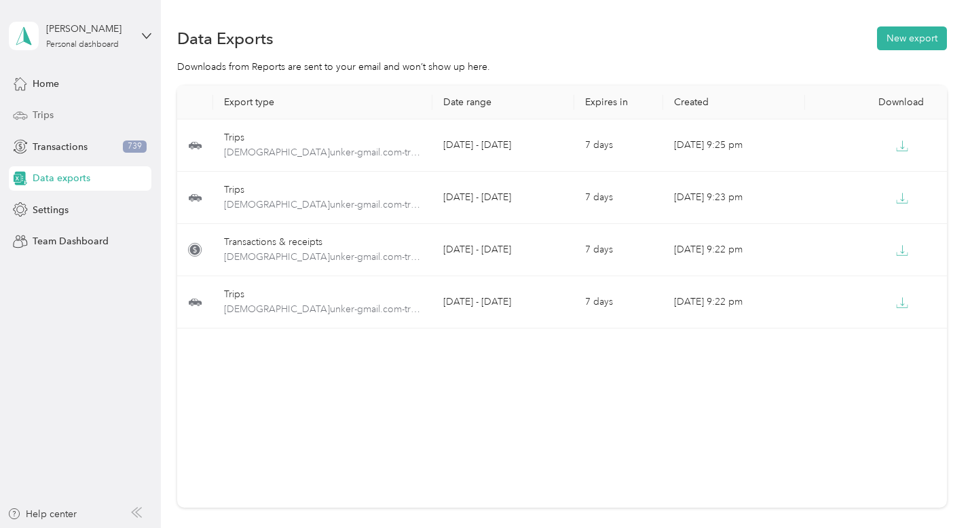
click at [47, 112] on span "Trips" at bounding box center [43, 115] width 21 height 14
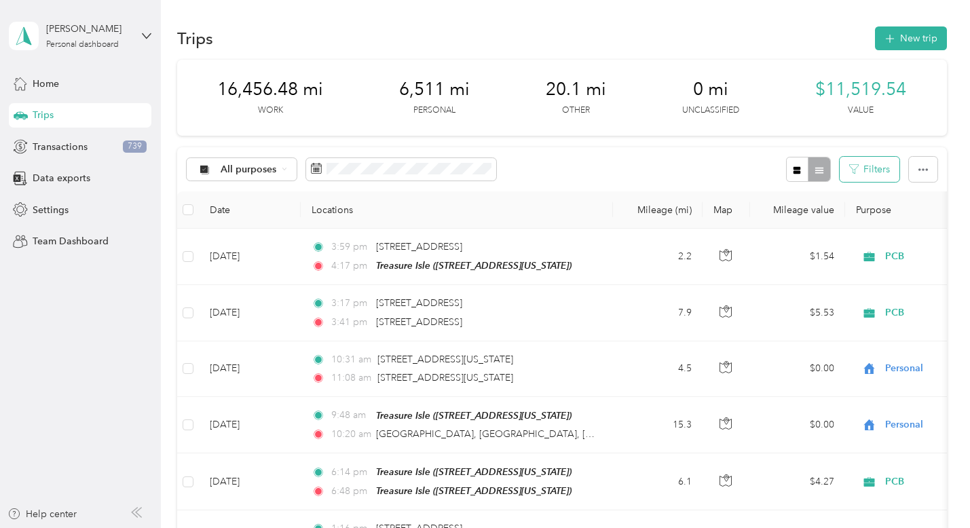
click at [864, 168] on button "Filters" at bounding box center [869, 169] width 60 height 25
click at [418, 198] on th "Locations" at bounding box center [457, 209] width 312 height 37
click at [244, 170] on span "All purposes" at bounding box center [249, 169] width 56 height 9
click at [242, 351] on li "Harrodsburg" at bounding box center [259, 359] width 145 height 24
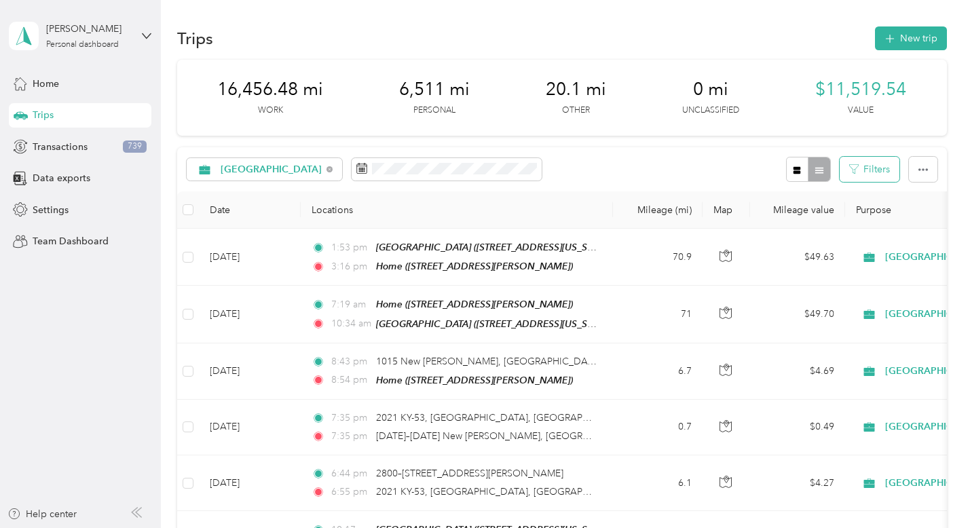
click at [880, 174] on button "Filters" at bounding box center [869, 169] width 60 height 25
click at [920, 166] on icon "button" at bounding box center [922, 169] width 9 height 9
click at [818, 169] on div at bounding box center [808, 169] width 44 height 25
click at [862, 172] on button "Filters" at bounding box center [869, 169] width 60 height 25
click at [796, 166] on icon "button" at bounding box center [796, 170] width 9 height 9
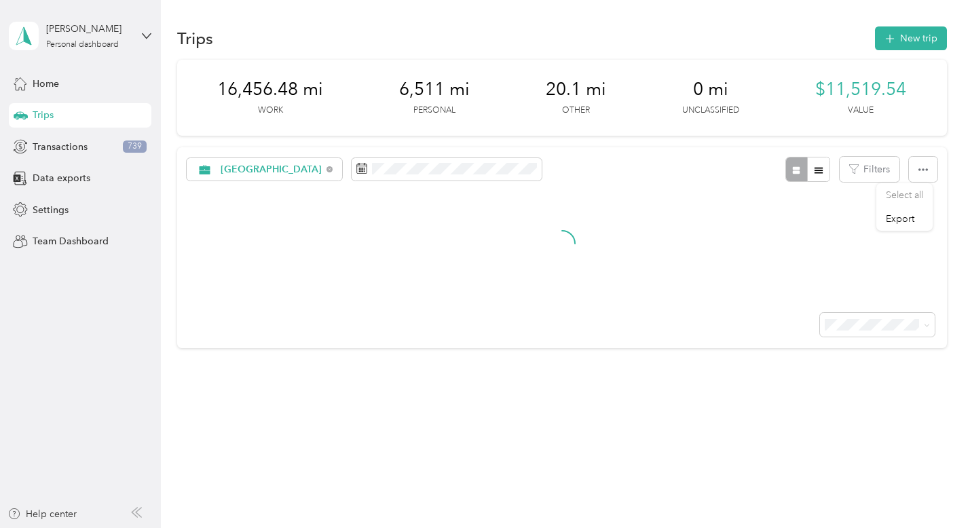
click at [795, 166] on div at bounding box center [808, 169] width 44 height 25
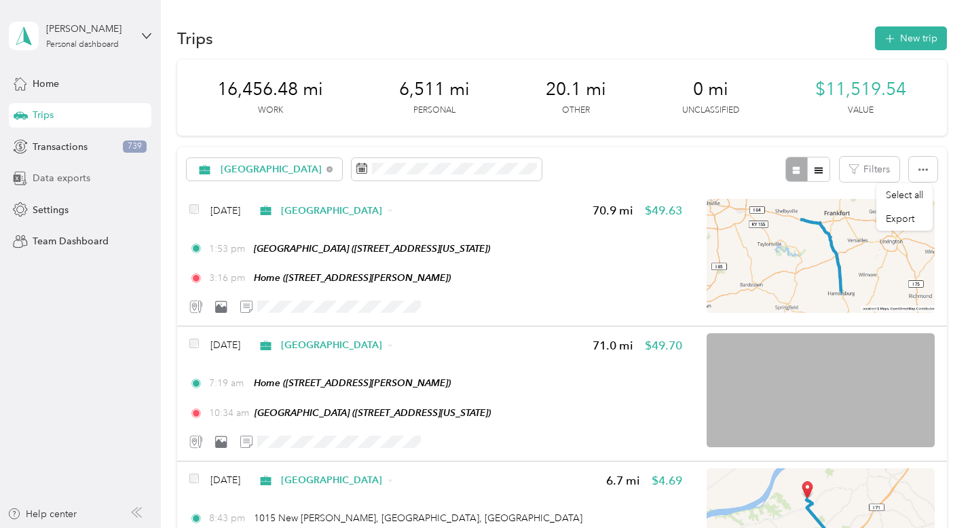
click at [82, 180] on span "Data exports" at bounding box center [62, 178] width 58 height 14
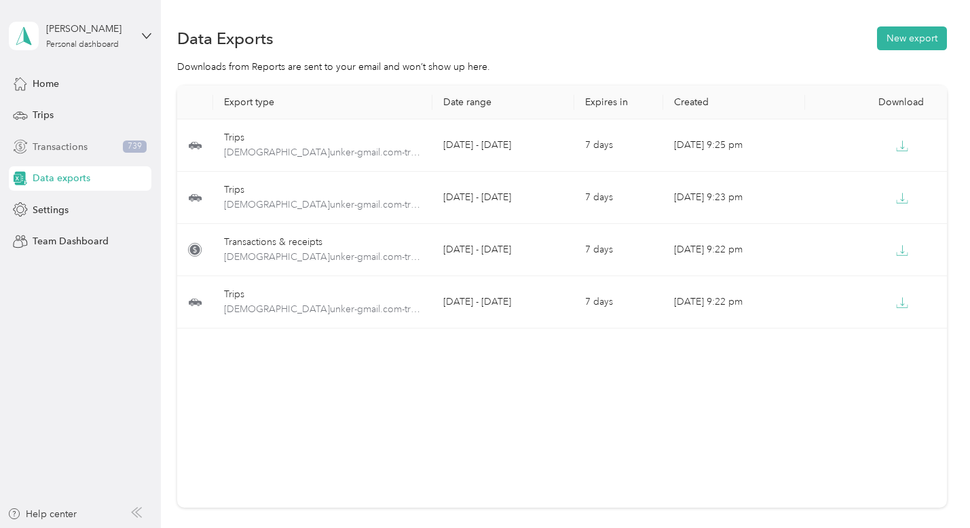
click at [72, 142] on span "Transactions" at bounding box center [60, 147] width 55 height 14
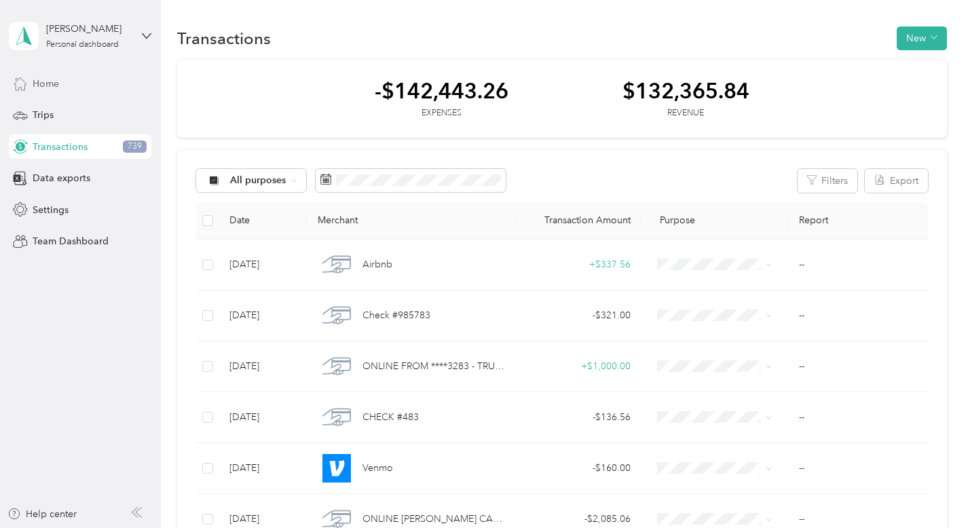
click at [50, 77] on span "Home" at bounding box center [46, 84] width 26 height 14
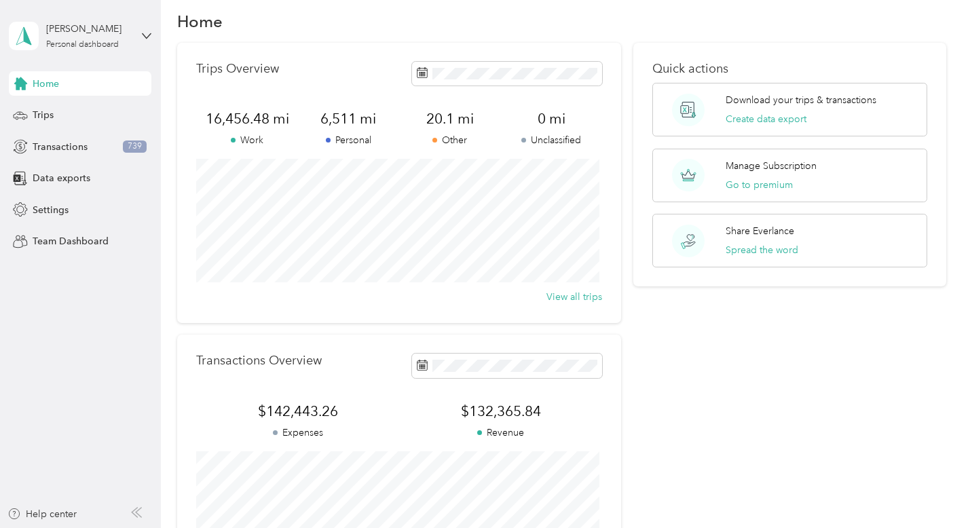
scroll to position [15, 0]
click at [754, 115] on button "Create data export" at bounding box center [765, 121] width 81 height 14
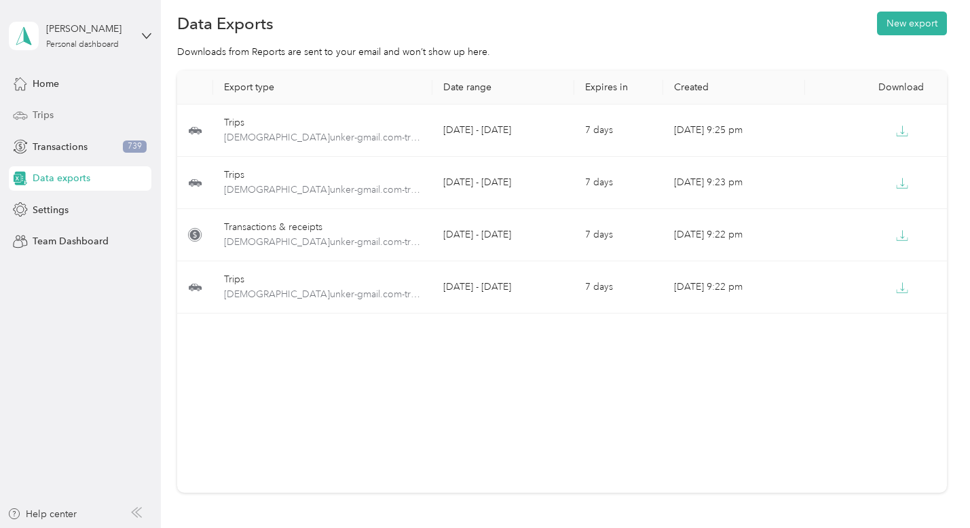
click at [52, 113] on span "Trips" at bounding box center [43, 115] width 21 height 14
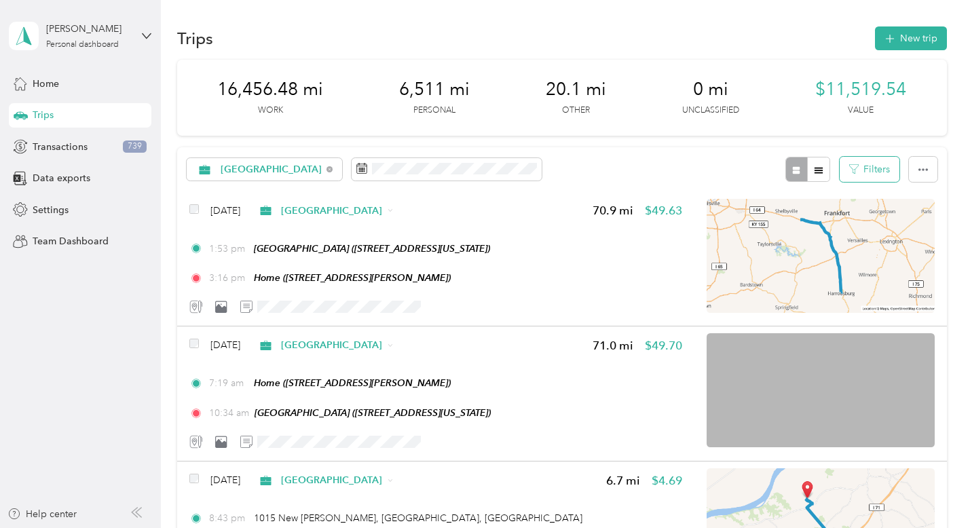
click at [873, 166] on button "Filters" at bounding box center [869, 169] width 60 height 25
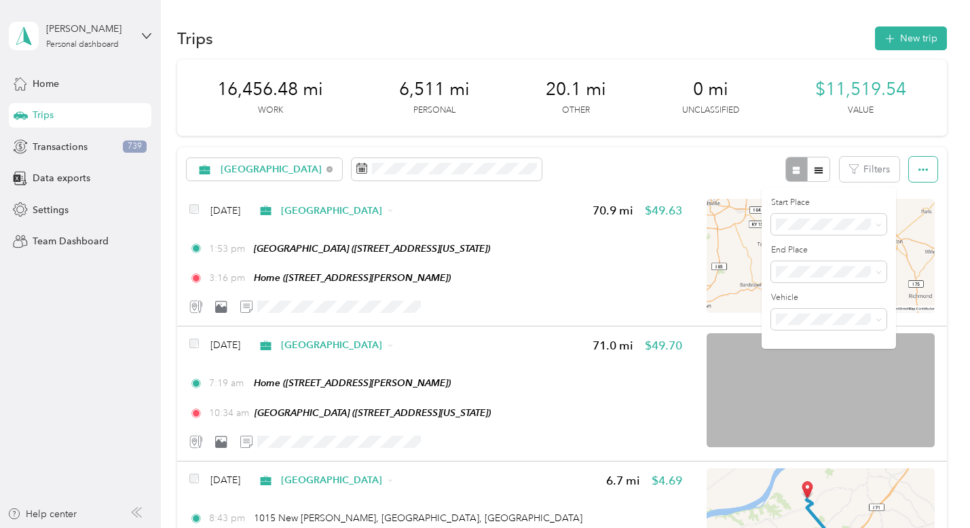
click at [922, 165] on icon "button" at bounding box center [922, 169] width 9 height 9
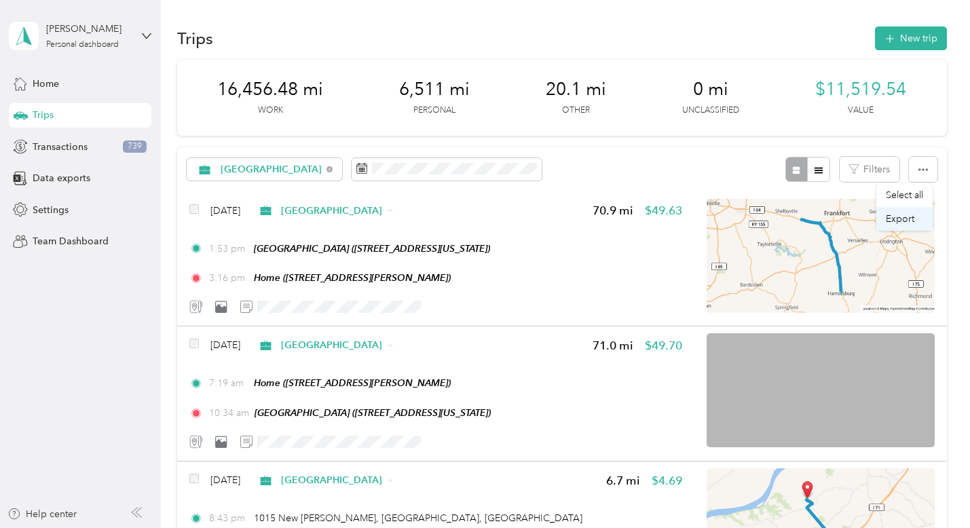
click at [909, 218] on span "Export" at bounding box center [899, 219] width 28 height 12
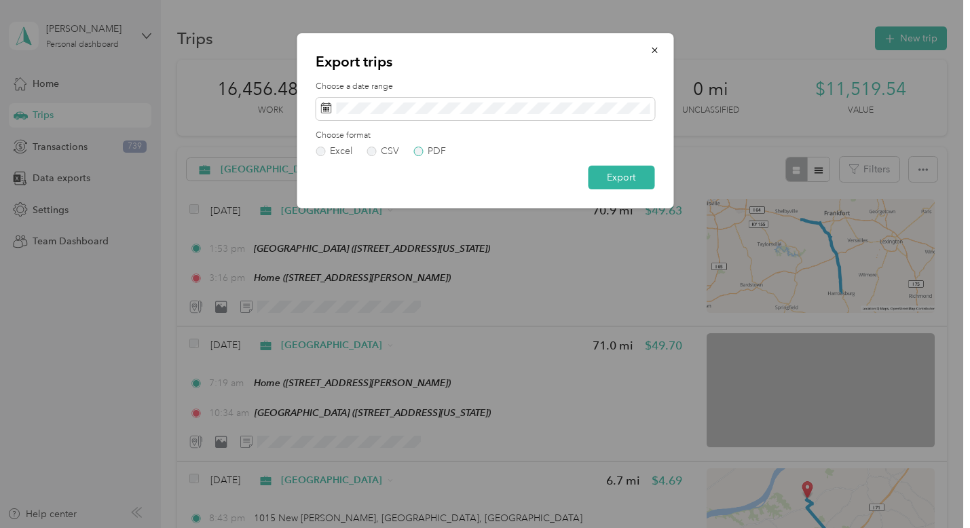
click at [415, 149] on label "PDF" at bounding box center [429, 151] width 33 height 9
click at [627, 187] on button "Export" at bounding box center [621, 178] width 66 height 24
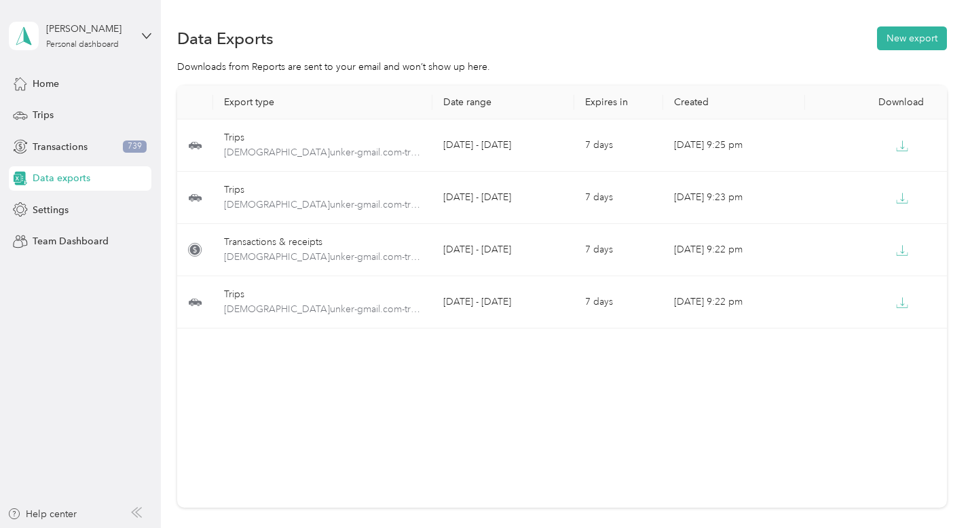
click at [75, 179] on span "Data exports" at bounding box center [62, 178] width 58 height 14
click at [67, 146] on span "Transactions" at bounding box center [60, 147] width 55 height 14
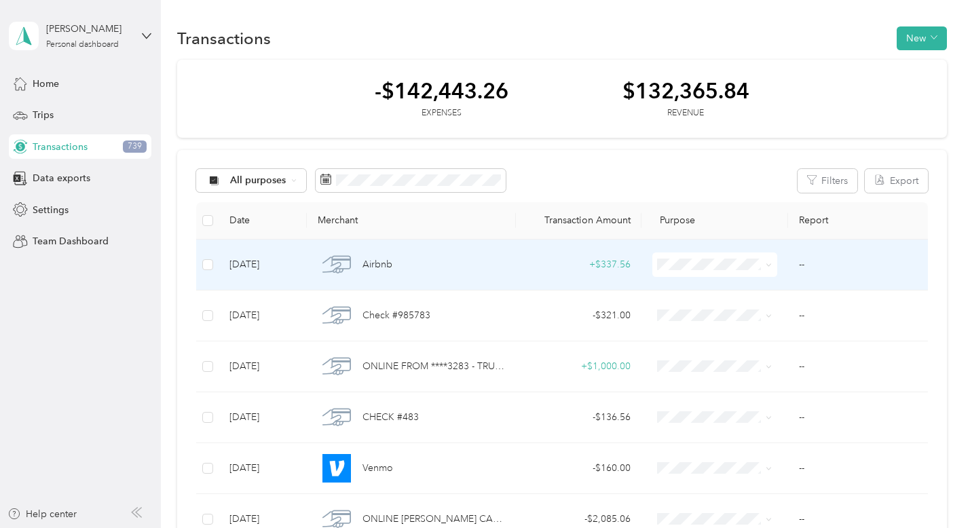
click at [824, 284] on td "--" at bounding box center [858, 265] width 140 height 51
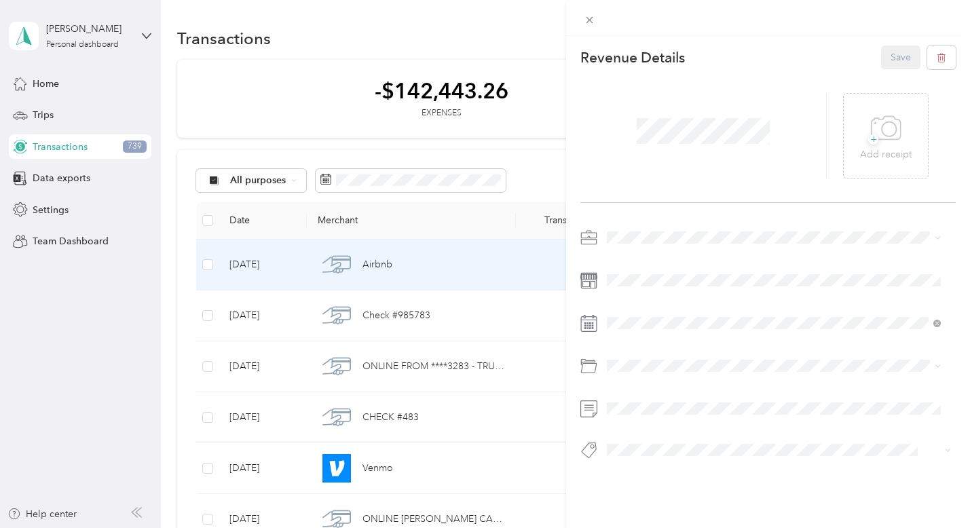
click at [542, 47] on div "This revenue cannot be edited because it is either under review, approved, or p…" at bounding box center [485, 264] width 970 height 528
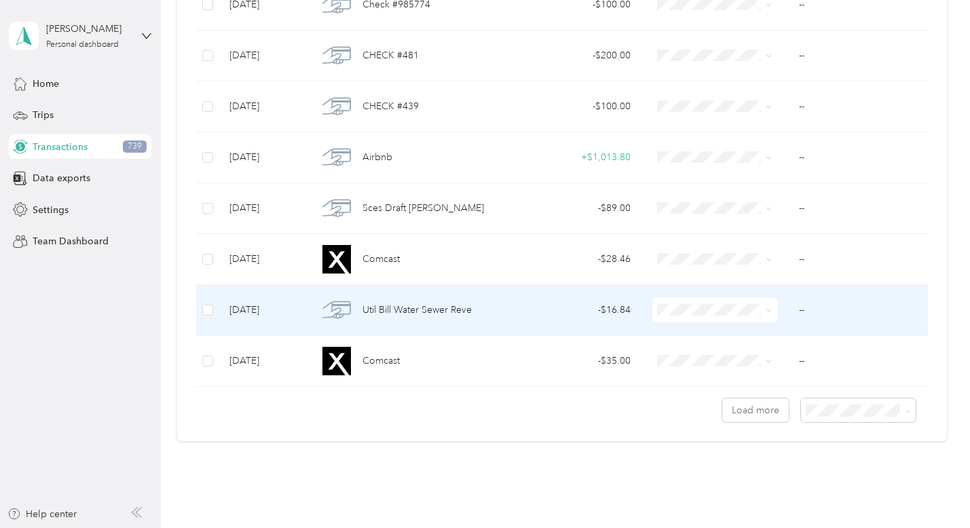
scroll to position [1124, 0]
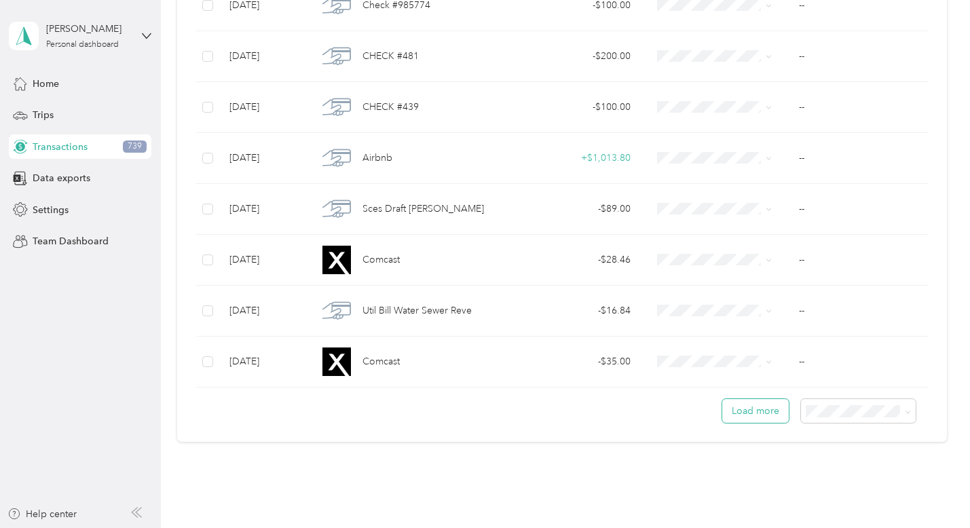
click at [744, 411] on button "Load more" at bounding box center [755, 411] width 66 height 24
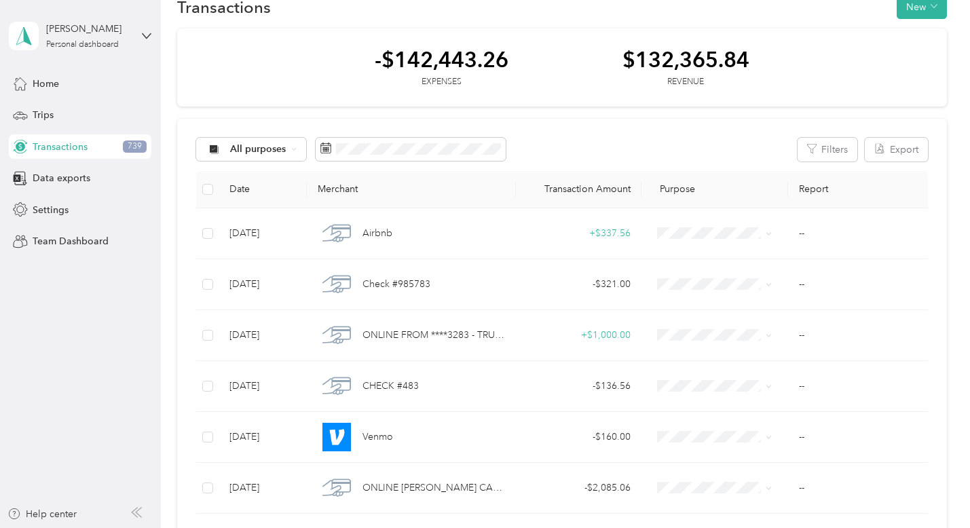
scroll to position [30, 0]
click at [606, 187] on th "Transaction Amount" at bounding box center [579, 190] width 126 height 37
